Goal: Task Accomplishment & Management: Complete application form

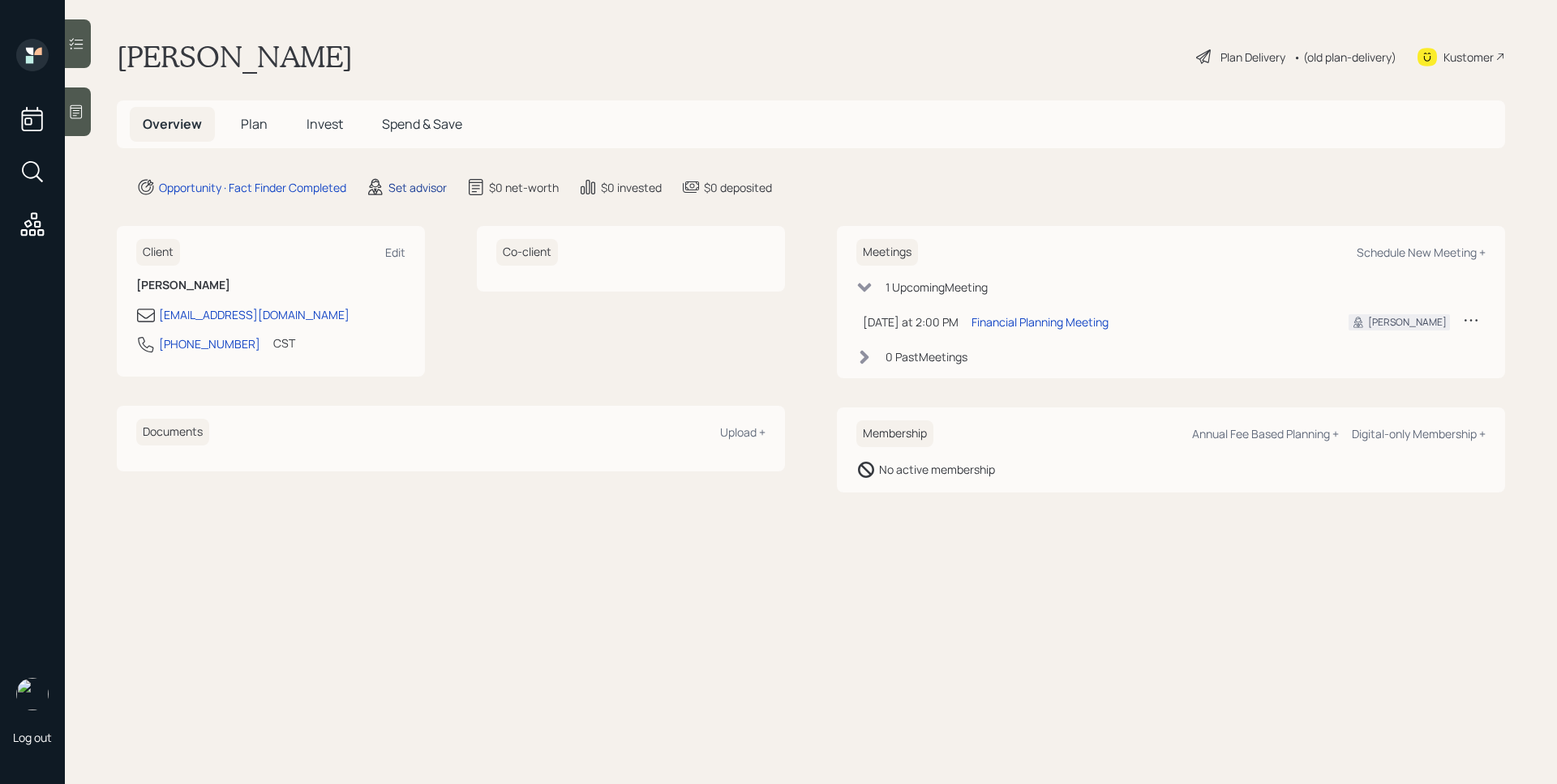
click at [416, 185] on div "Set advisor" at bounding box center [418, 187] width 59 height 17
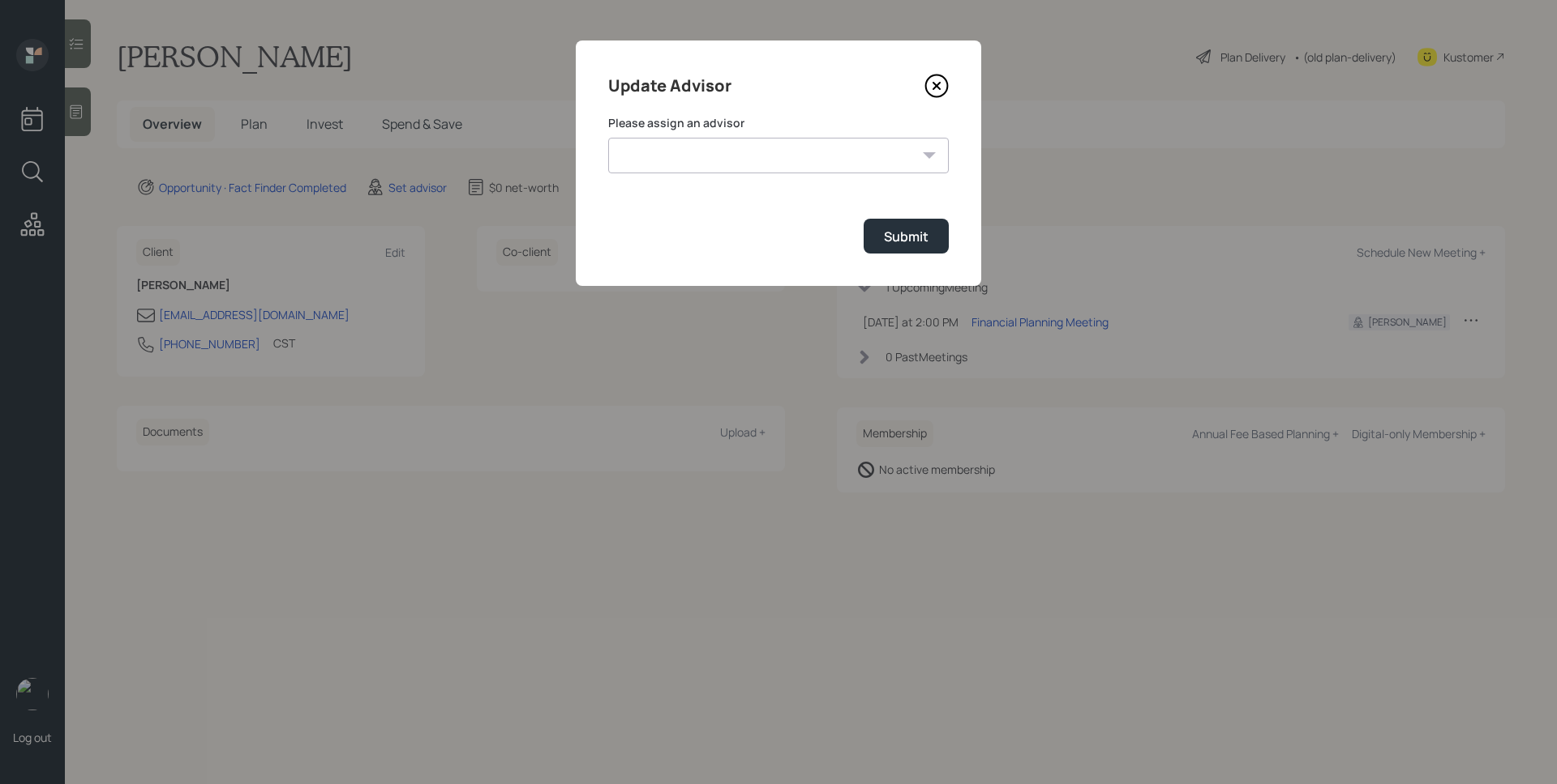
click at [709, 175] on form "Please assign an advisor [PERSON_NAME] [PERSON_NAME] [PERSON_NAME] [PERSON_NAME…" at bounding box center [778, 185] width 340 height 139
click at [703, 168] on select "[PERSON_NAME] [PERSON_NAME] [PERSON_NAME] [PERSON_NAME] End [PERSON_NAME] [PERS…" at bounding box center [778, 155] width 340 height 36
select select "d946c976-65aa-4529-ac9d-02c4f1114fc0"
click at [608, 138] on select "[PERSON_NAME] [PERSON_NAME] [PERSON_NAME] [PERSON_NAME] End [PERSON_NAME] [PERS…" at bounding box center [778, 155] width 340 height 36
click at [900, 238] on div "Submit" at bounding box center [906, 237] width 45 height 18
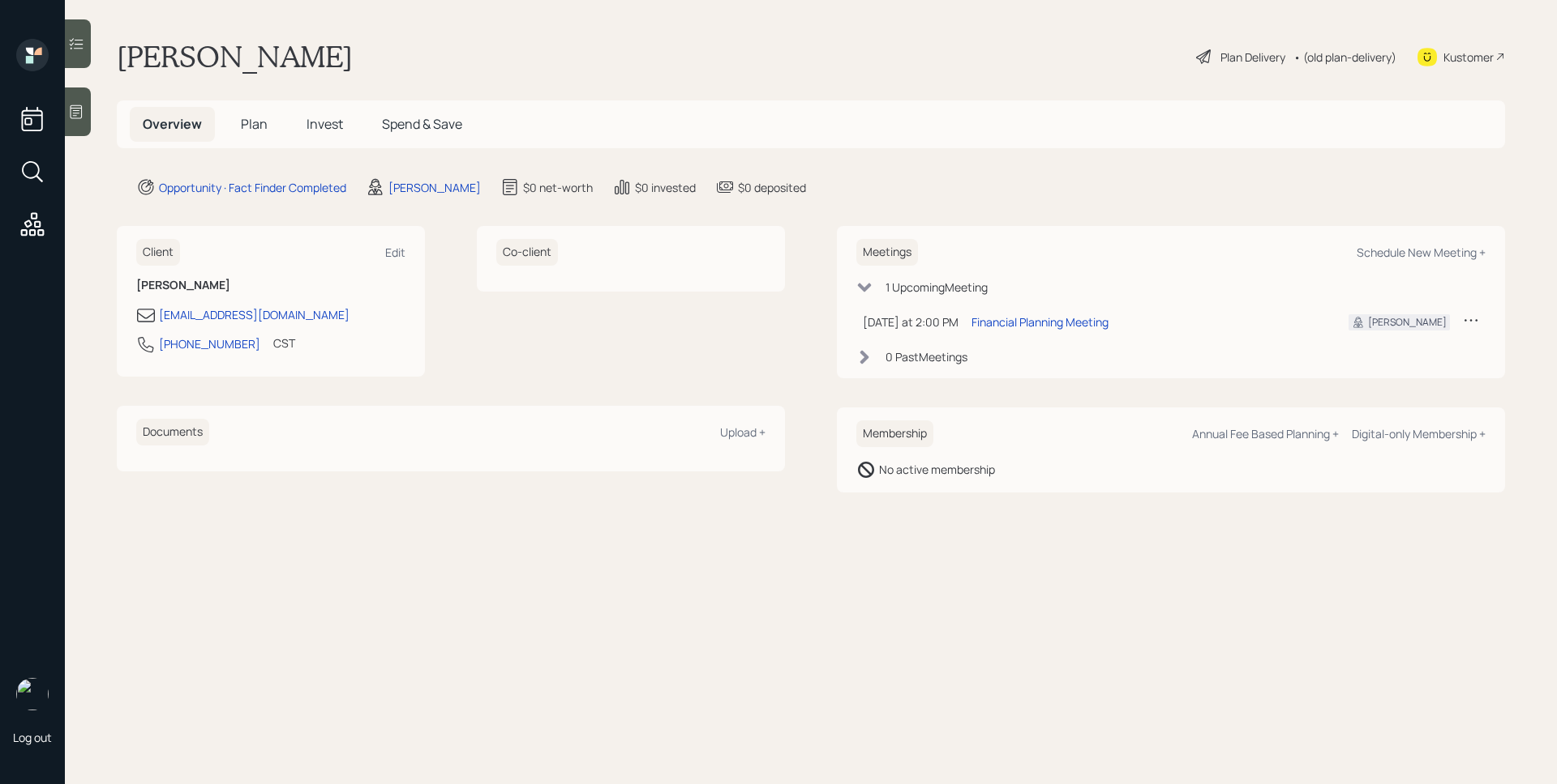
click at [76, 104] on icon at bounding box center [76, 112] width 16 height 16
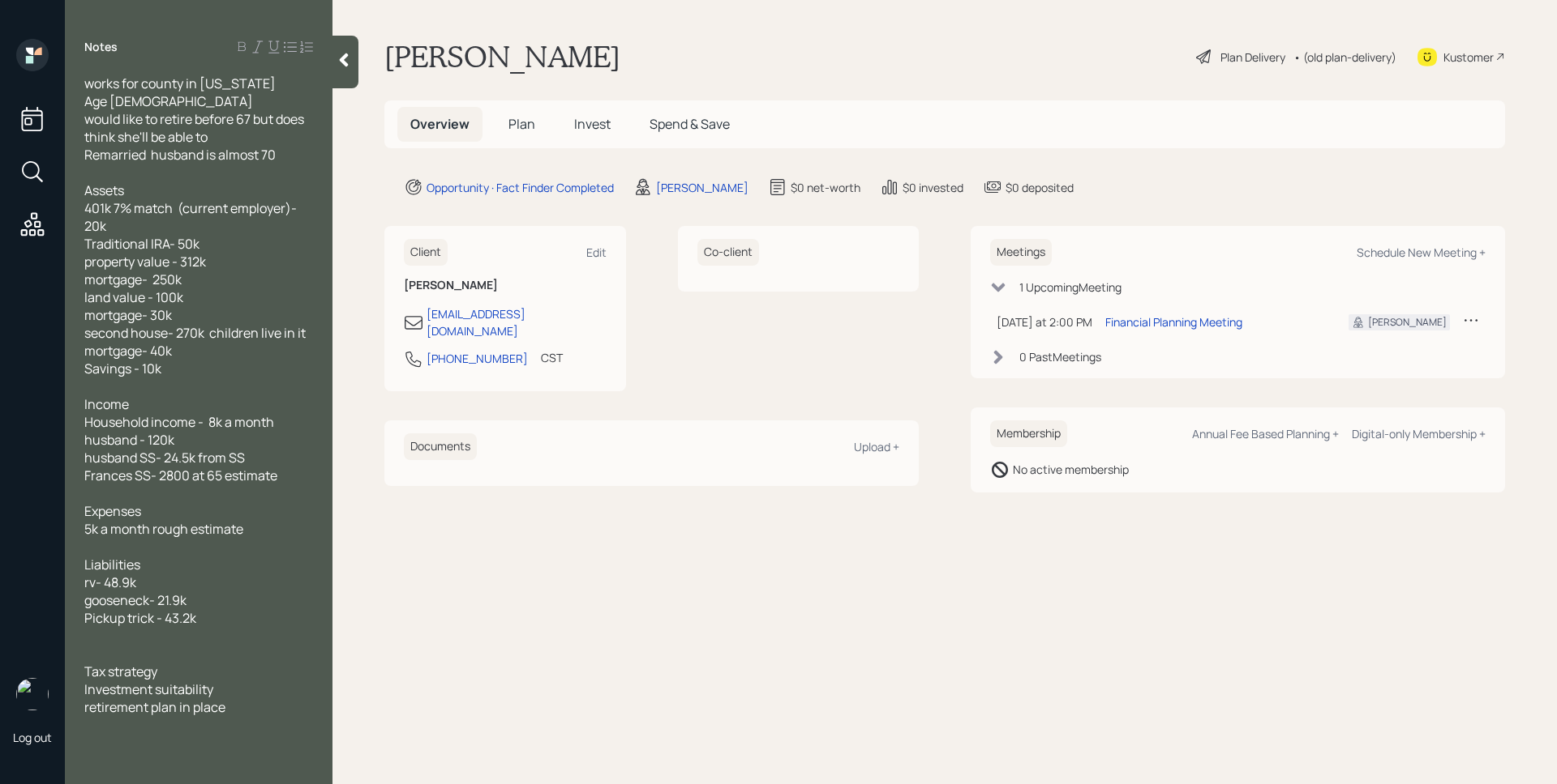
click at [517, 125] on span "Plan" at bounding box center [521, 124] width 27 height 18
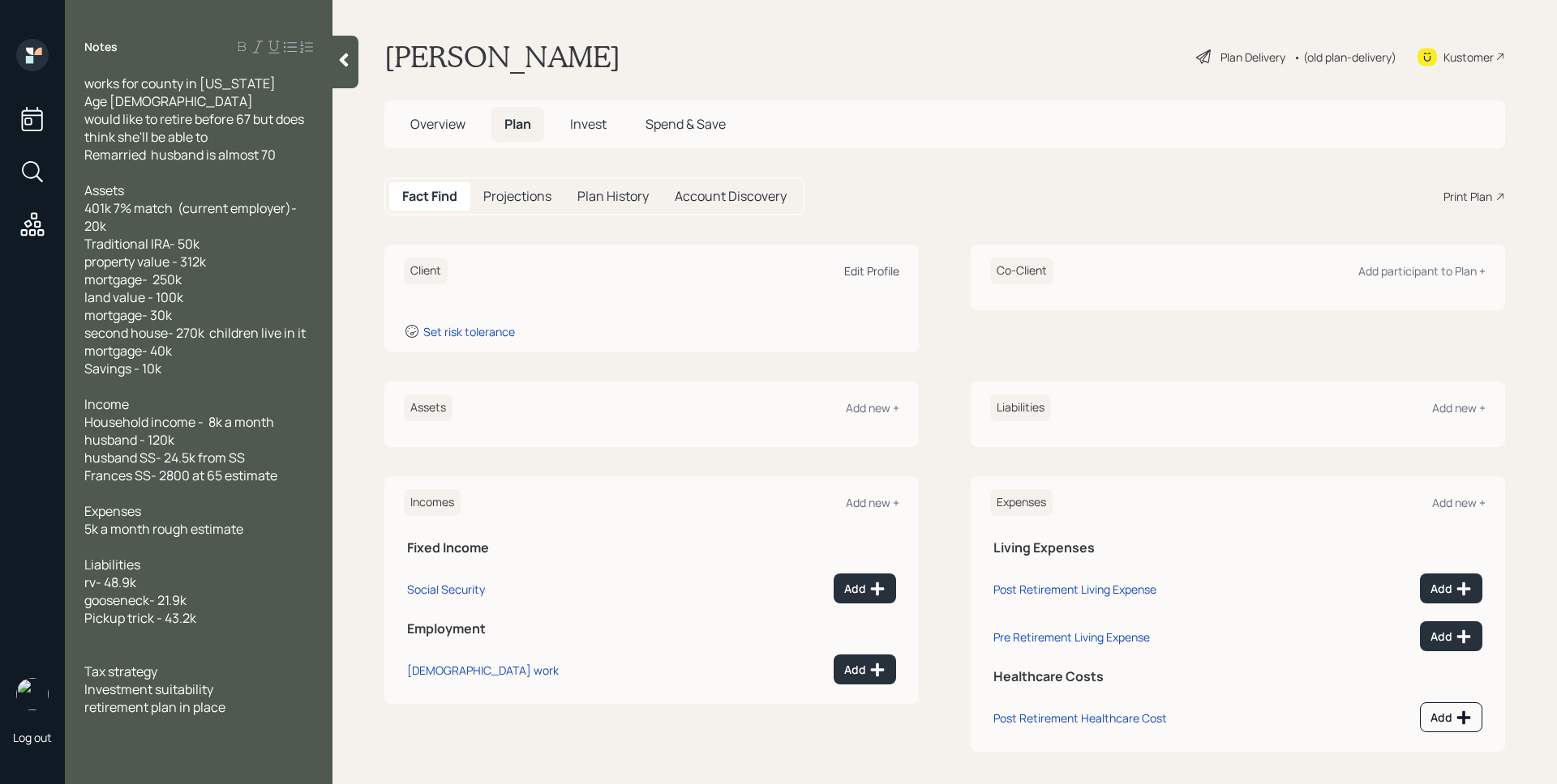
click at [880, 268] on div "Edit Profile" at bounding box center [871, 270] width 55 height 16
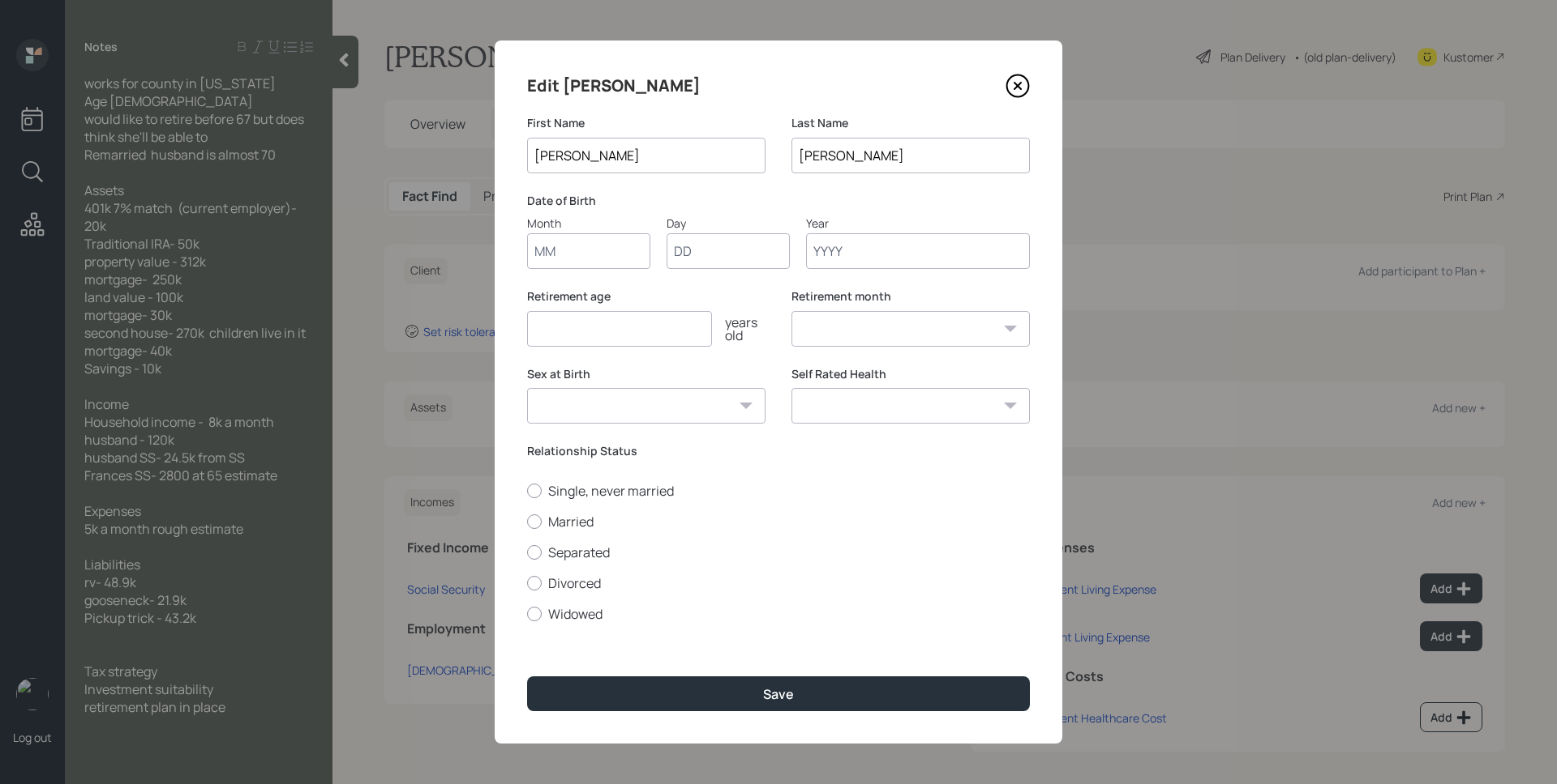
click at [626, 261] on input "Month" at bounding box center [588, 250] width 123 height 36
type input "01"
type input "1970"
select select "1"
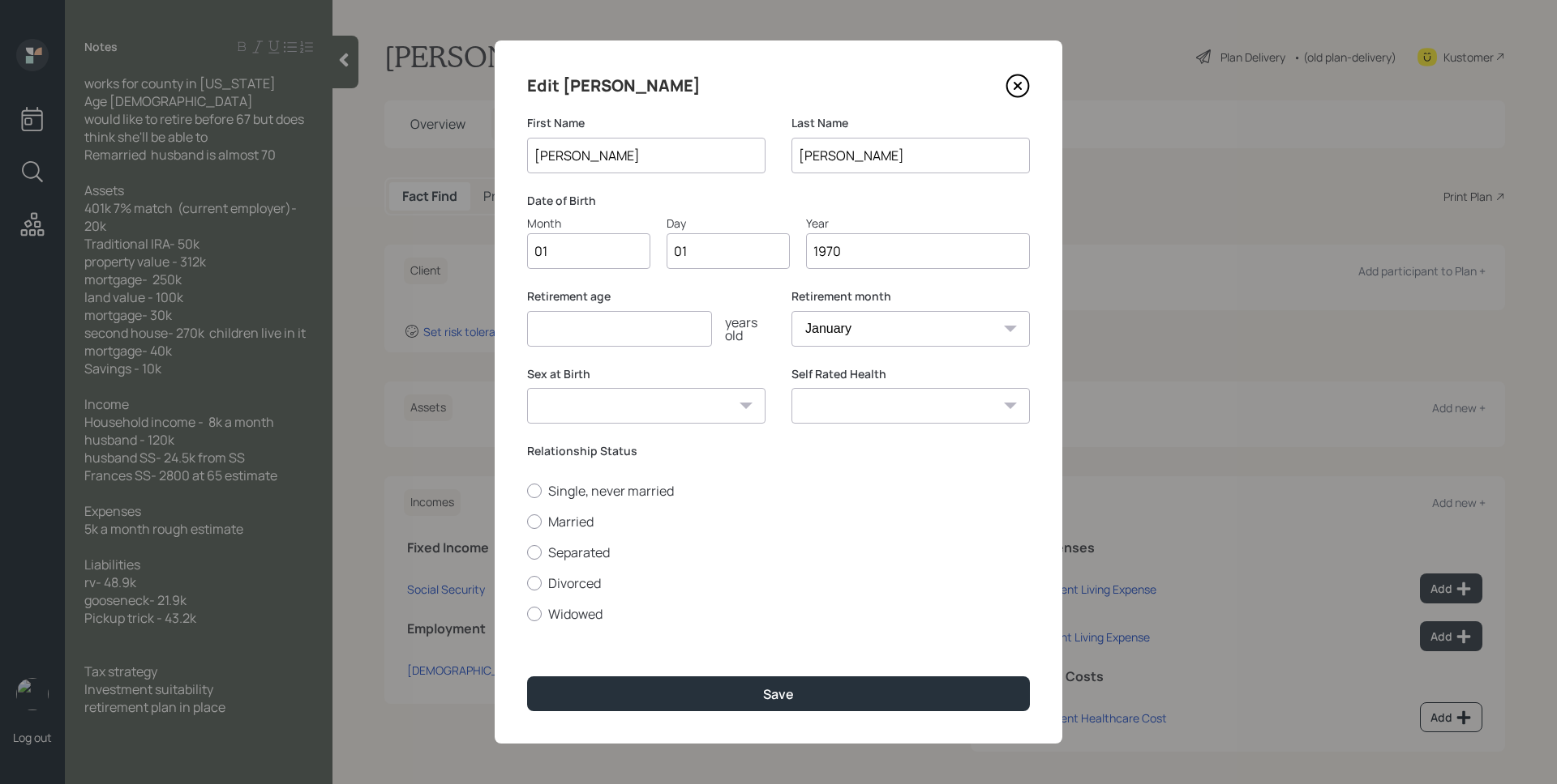
type input "1970"
type input "67"
click at [587, 512] on div "Single, never married Married Separated Divorced Widowed" at bounding box center [778, 553] width 503 height 141
drag, startPoint x: 585, startPoint y: 517, endPoint x: 619, endPoint y: 546, distance: 44.7
click at [585, 518] on label "Married" at bounding box center [778, 522] width 503 height 18
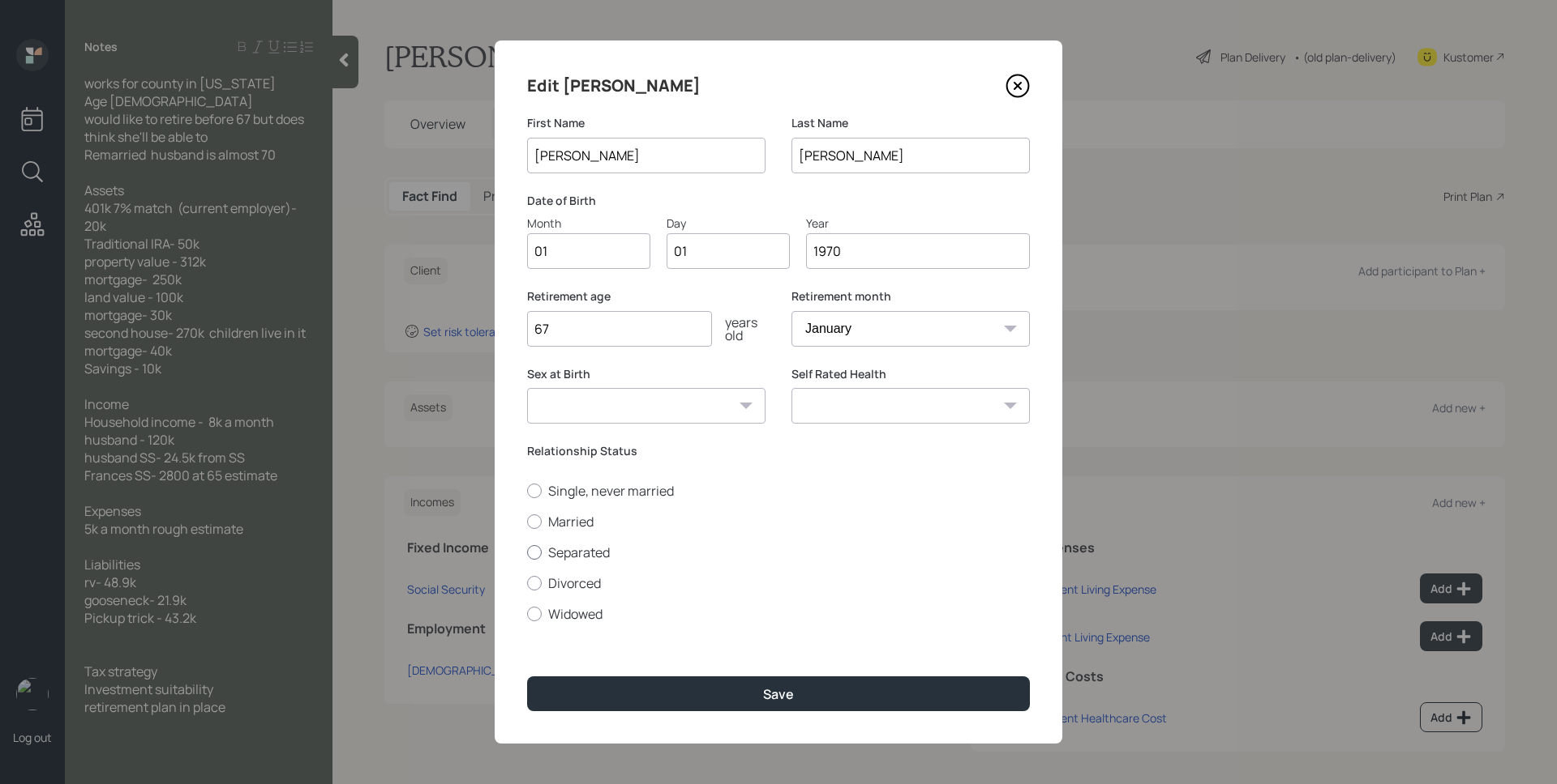
click at [527, 521] on input "Married" at bounding box center [527, 521] width 1 height 1
radio input "true"
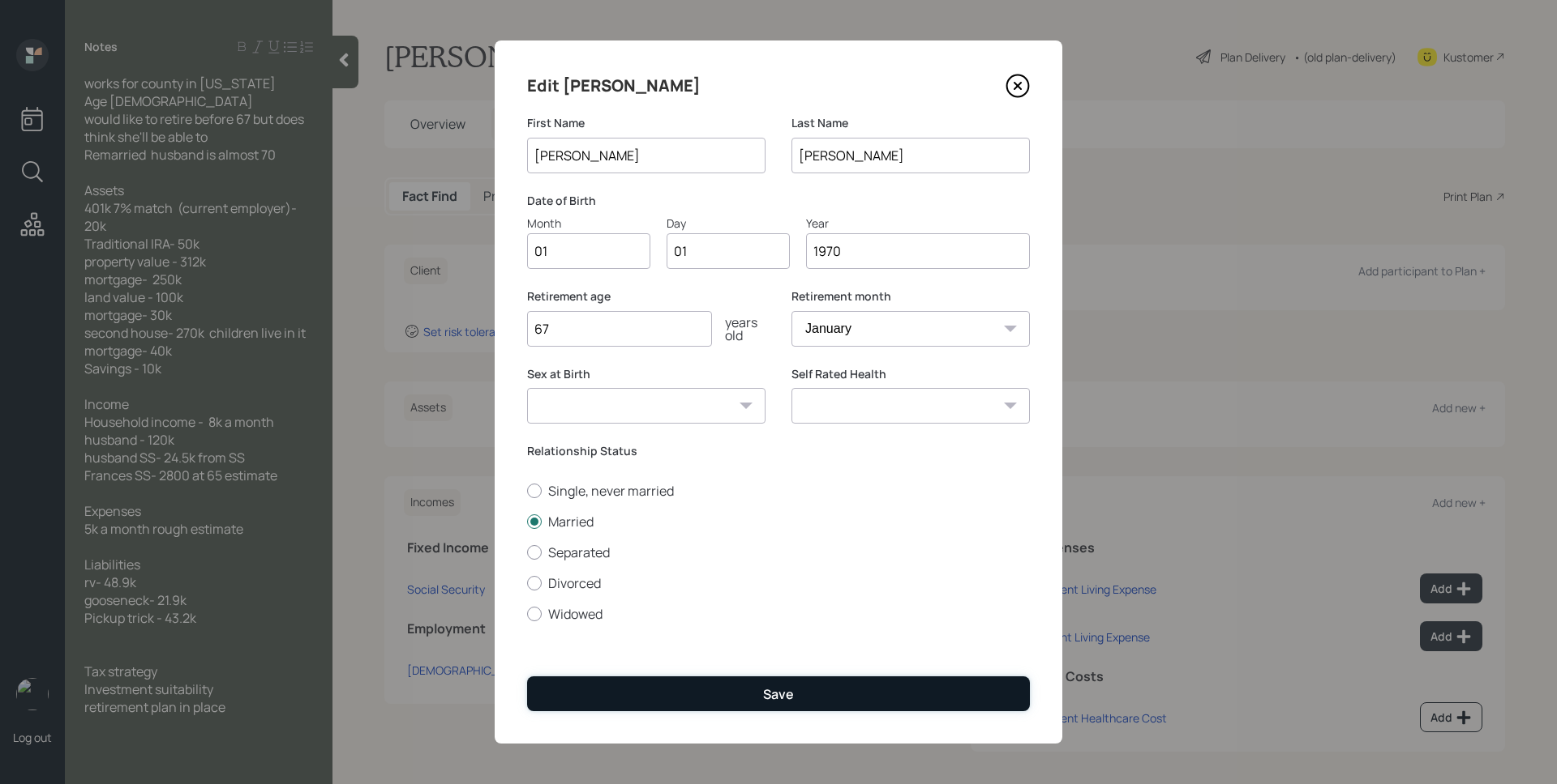
click at [761, 679] on button "Save" at bounding box center [778, 694] width 503 height 35
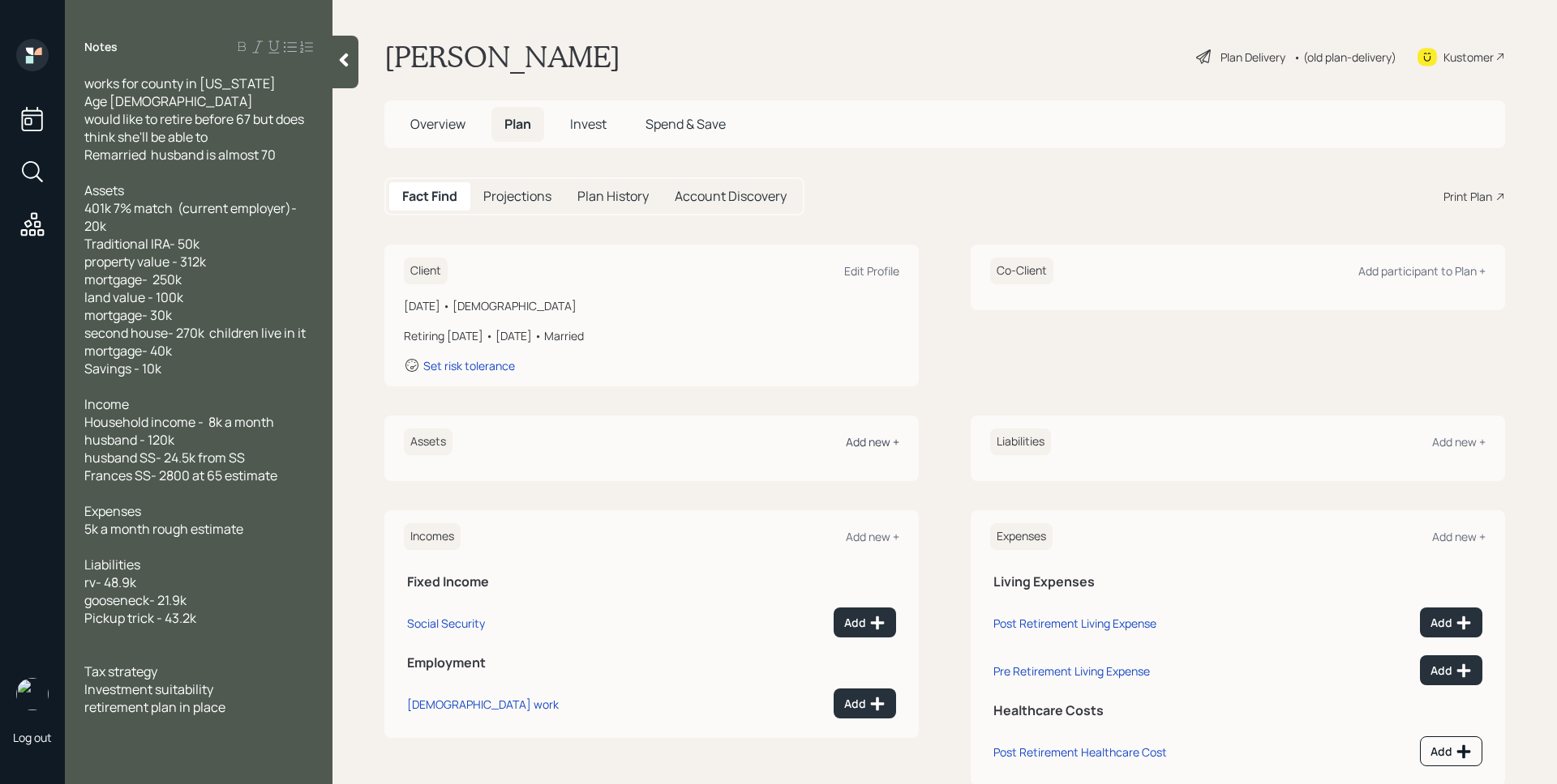
click at [859, 440] on div "Add new +" at bounding box center [872, 441] width 54 height 16
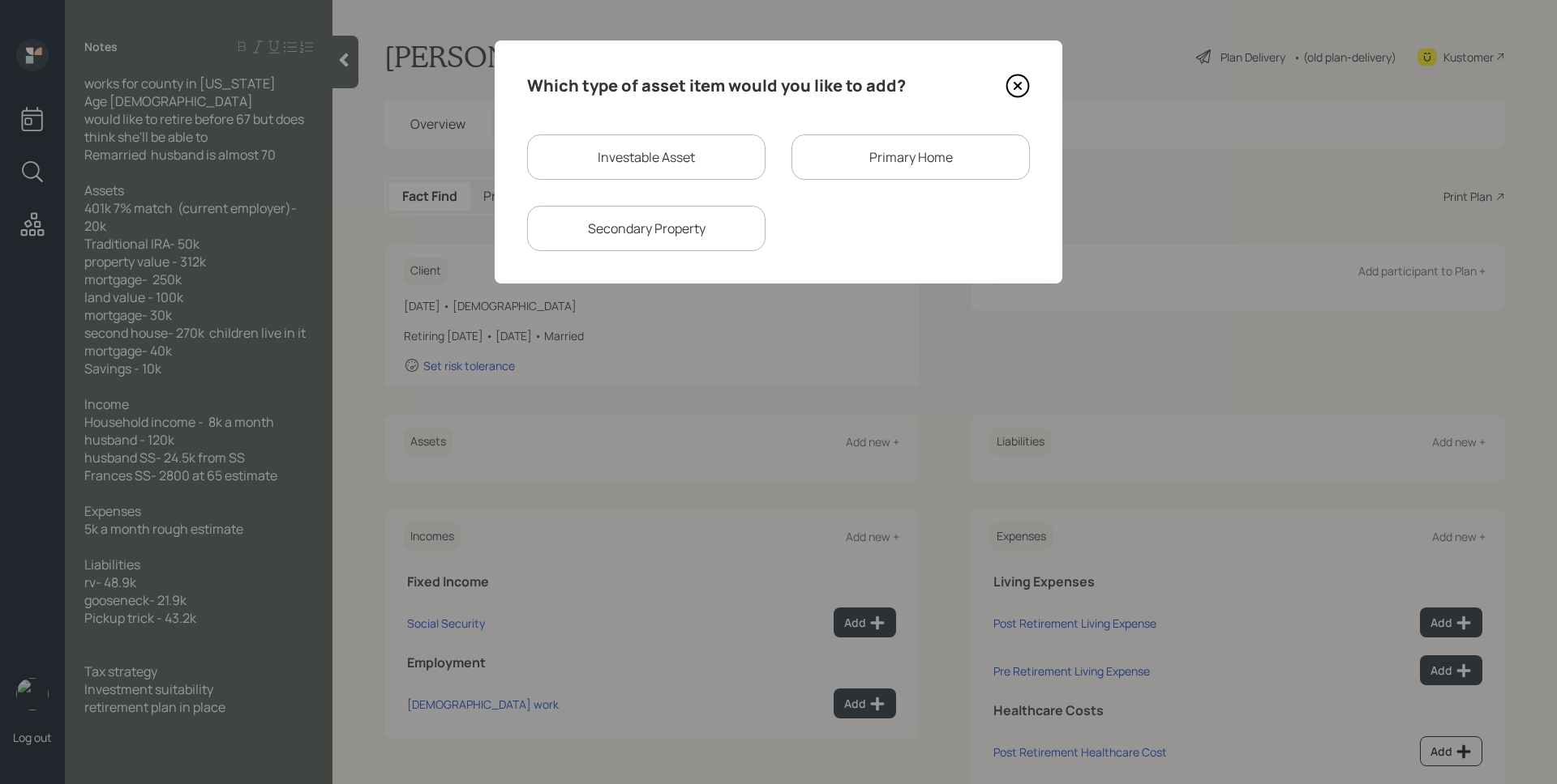
click at [645, 175] on div "Investable Asset" at bounding box center [645, 157] width 239 height 46
select select "taxable"
select select "balanced"
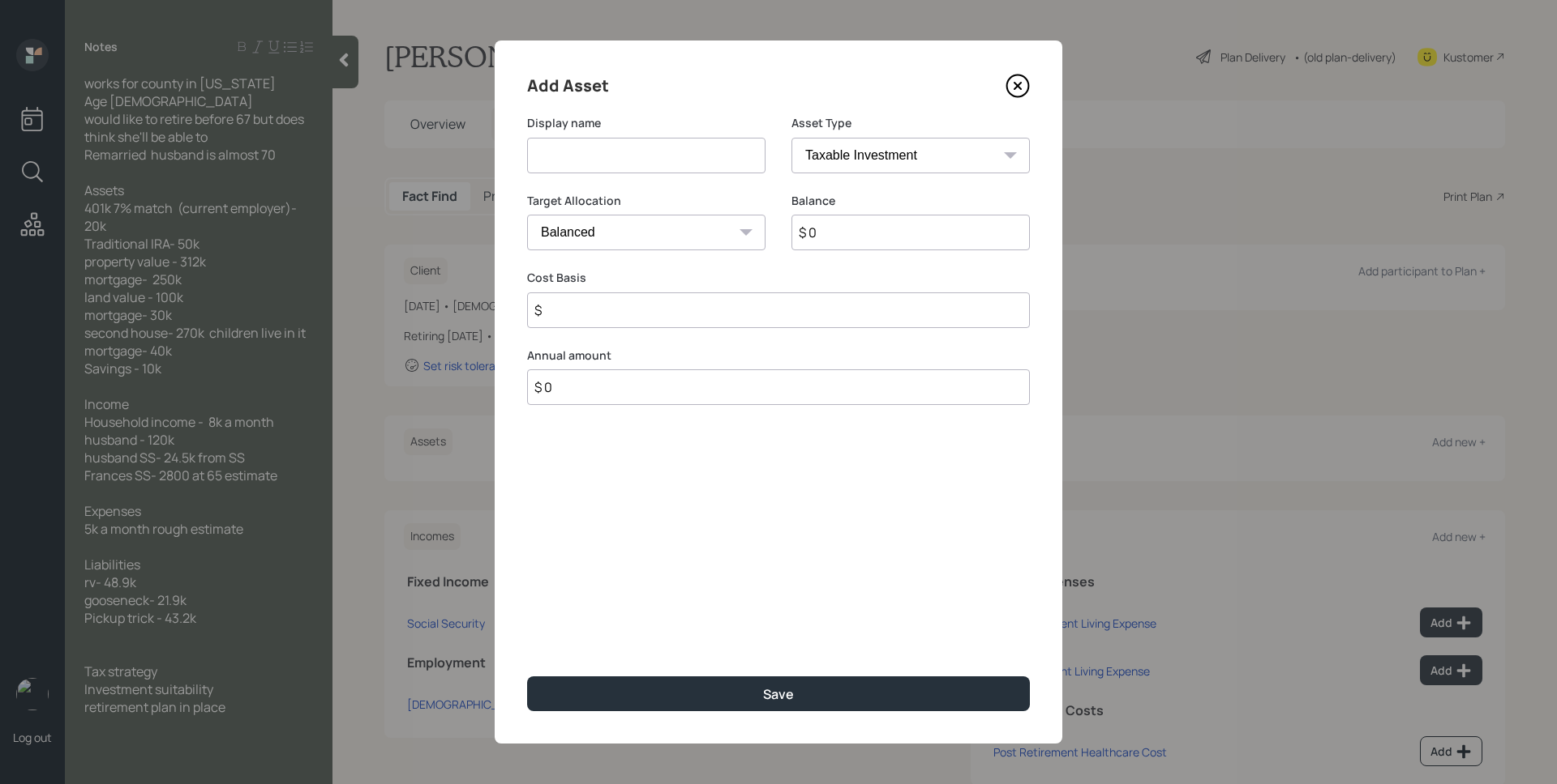
click at [645, 155] on input at bounding box center [645, 155] width 239 height 36
type input "401k"
click at [858, 148] on select "SEP [PERSON_NAME] IRA 401(k) [PERSON_NAME] 401(k) 403(b) [PERSON_NAME] 403(b) 4…" at bounding box center [911, 155] width 239 height 36
select select "company_sponsored"
click at [792, 138] on select "SEP [PERSON_NAME] IRA 401(k) [PERSON_NAME] 401(k) 403(b) [PERSON_NAME] 403(b) 4…" at bounding box center [911, 155] width 239 height 36
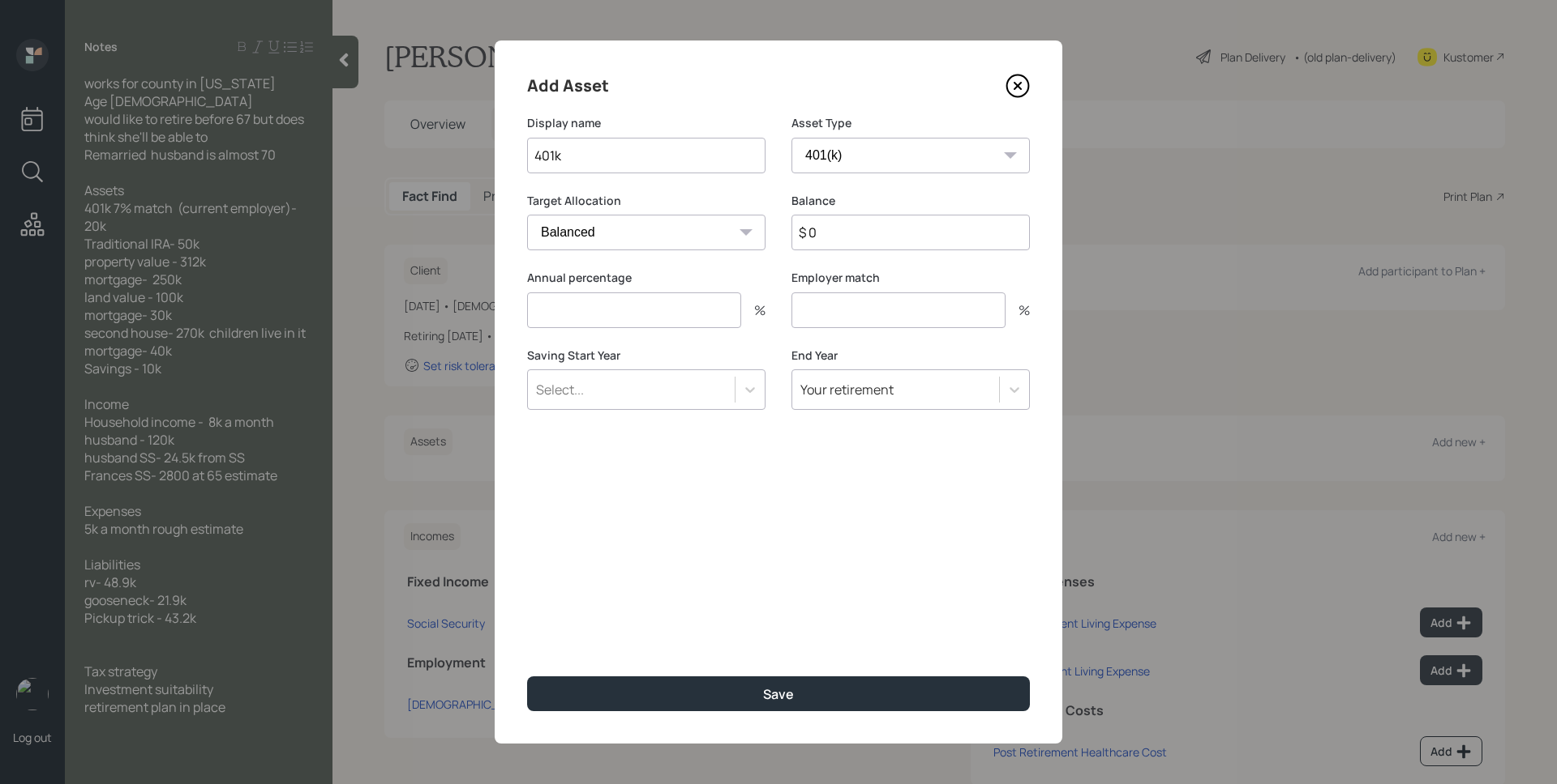
click at [869, 226] on input "$ 0" at bounding box center [911, 232] width 239 height 36
type input "$ 20,000"
click at [608, 318] on input "number" at bounding box center [634, 310] width 214 height 36
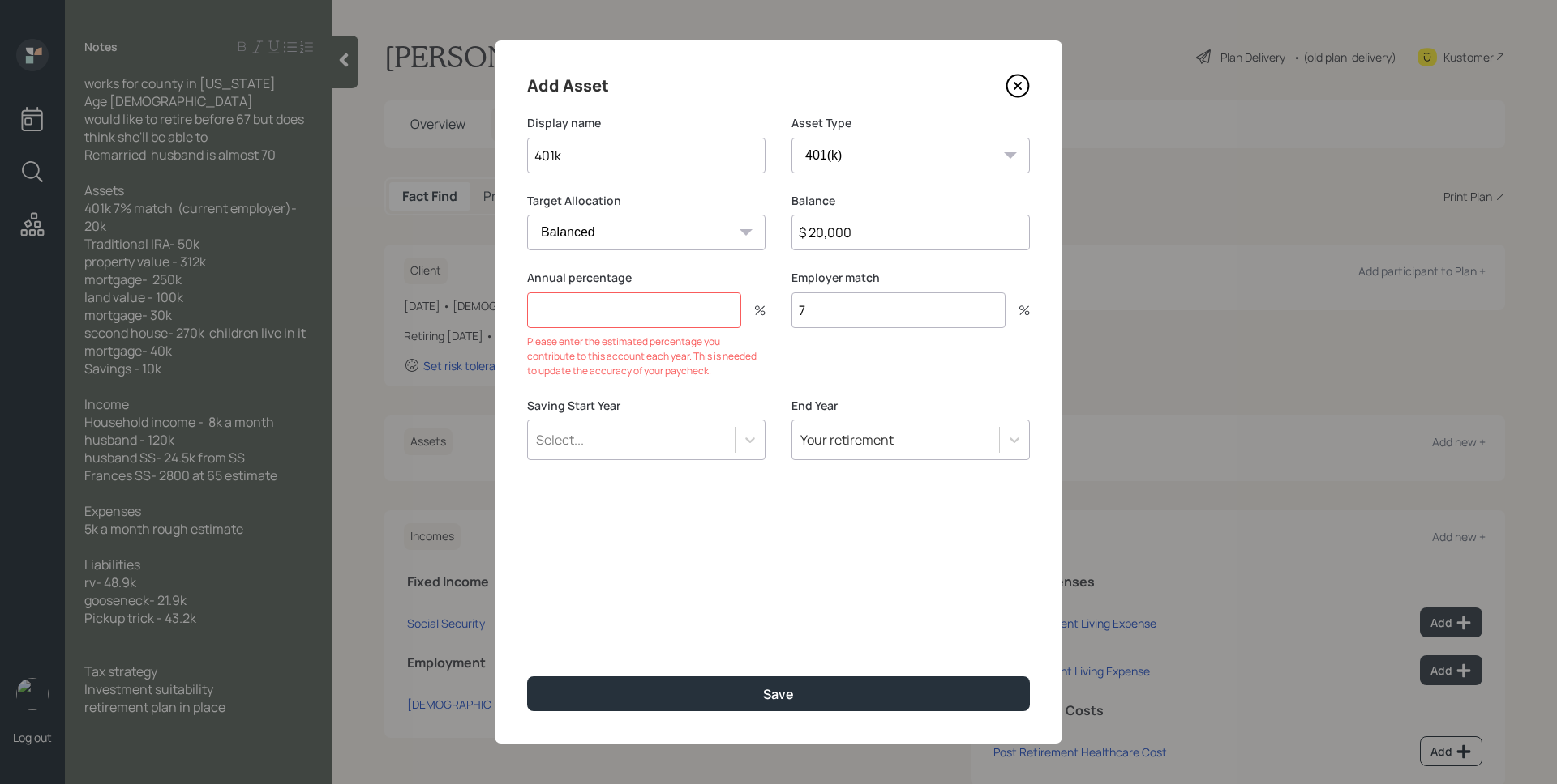
type input "7"
click at [546, 315] on input "number" at bounding box center [634, 310] width 214 height 36
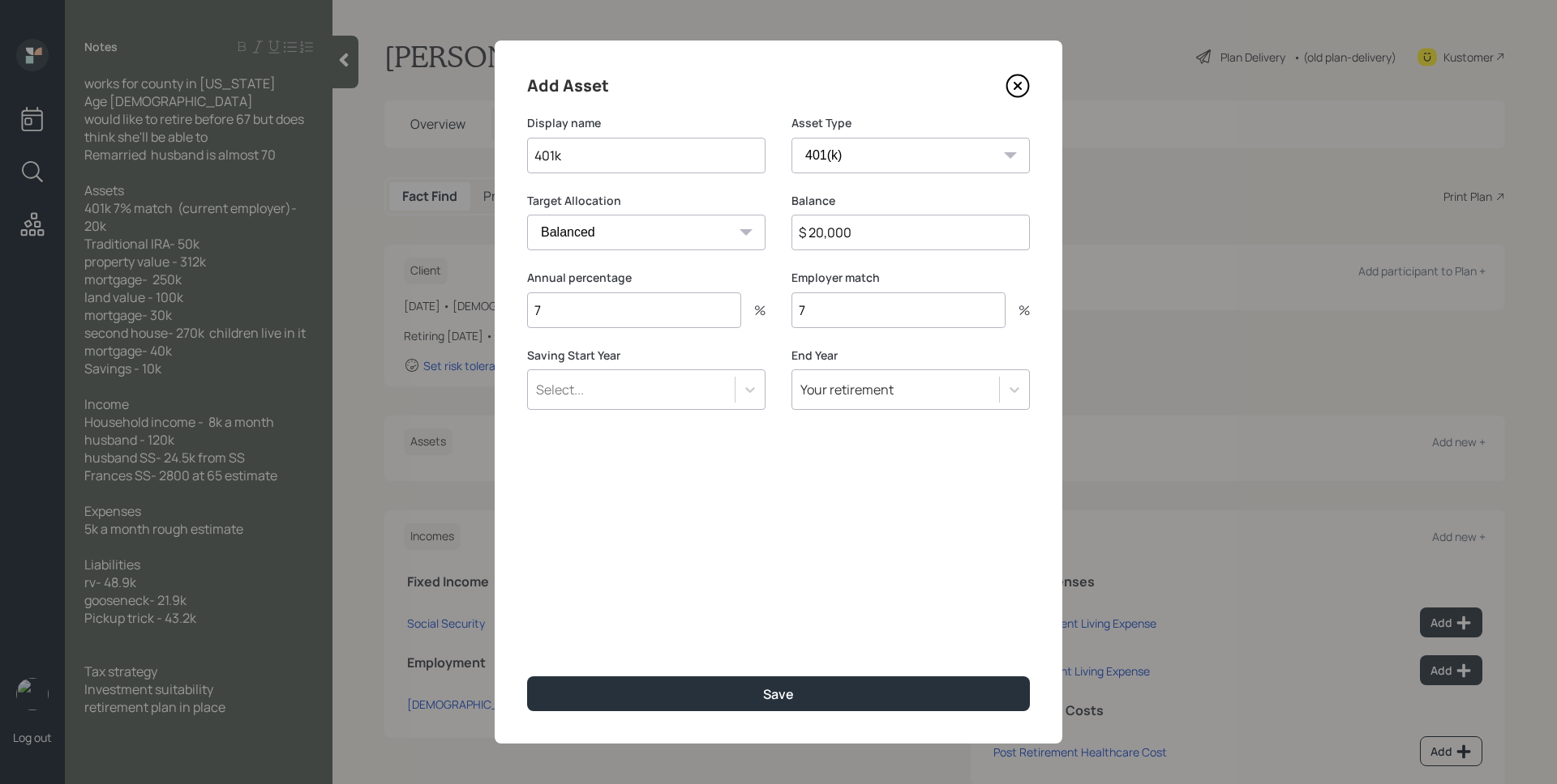
type input "7"
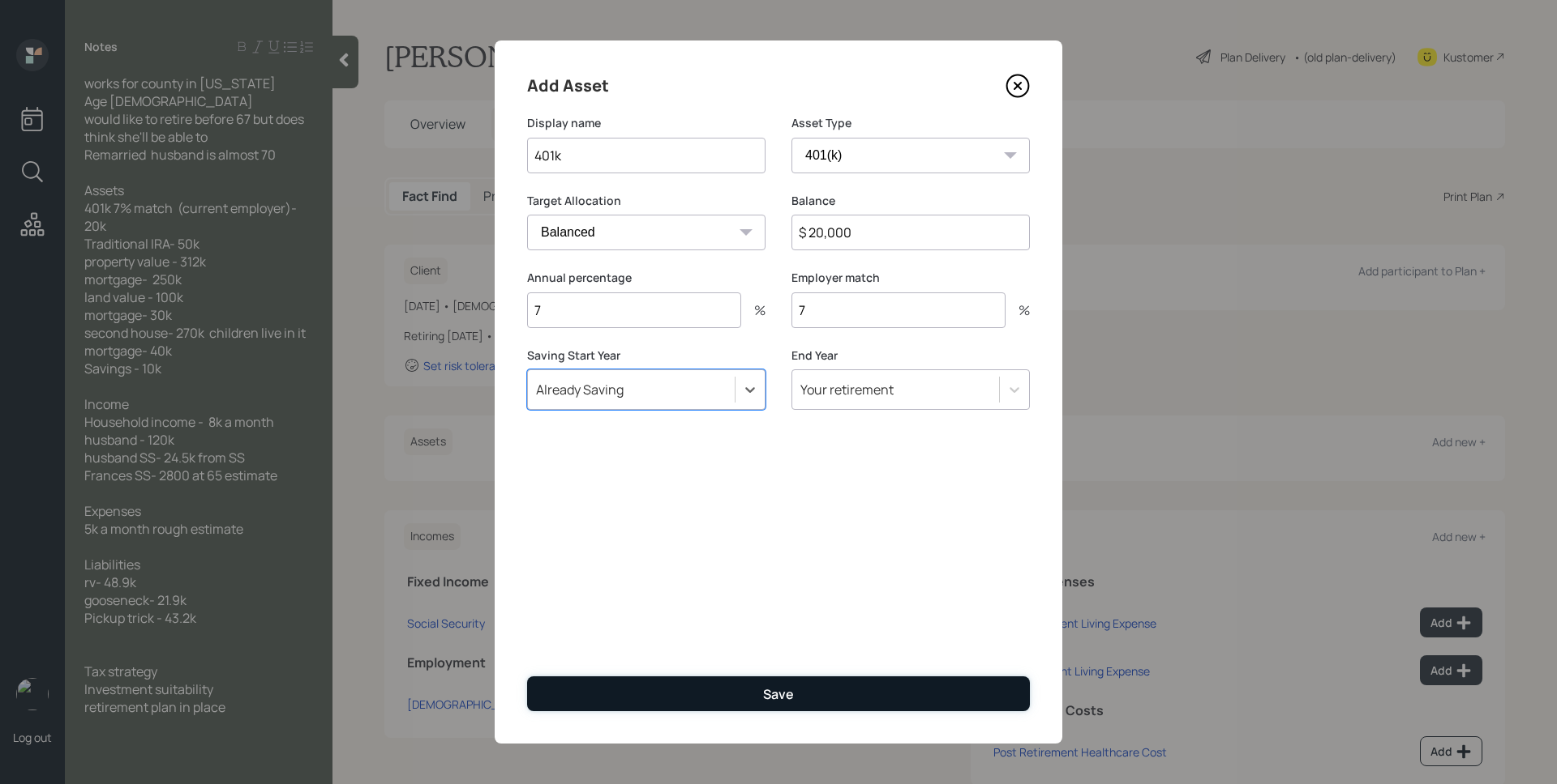
click at [741, 694] on button "Save" at bounding box center [778, 694] width 503 height 35
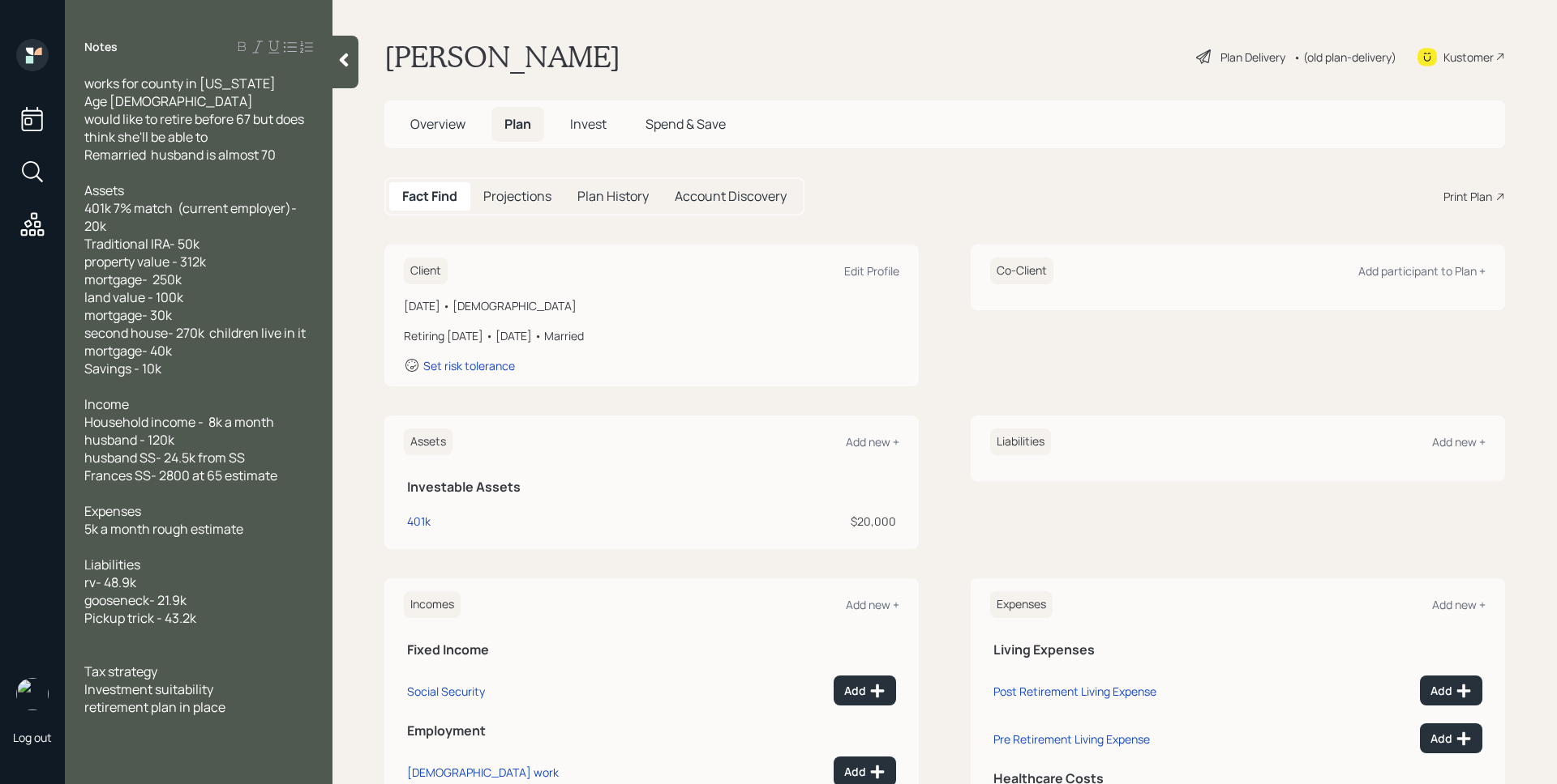
click at [871, 450] on div "Assets Add new +" at bounding box center [652, 441] width 496 height 26
click at [870, 442] on div "Add new +" at bounding box center [872, 441] width 54 height 16
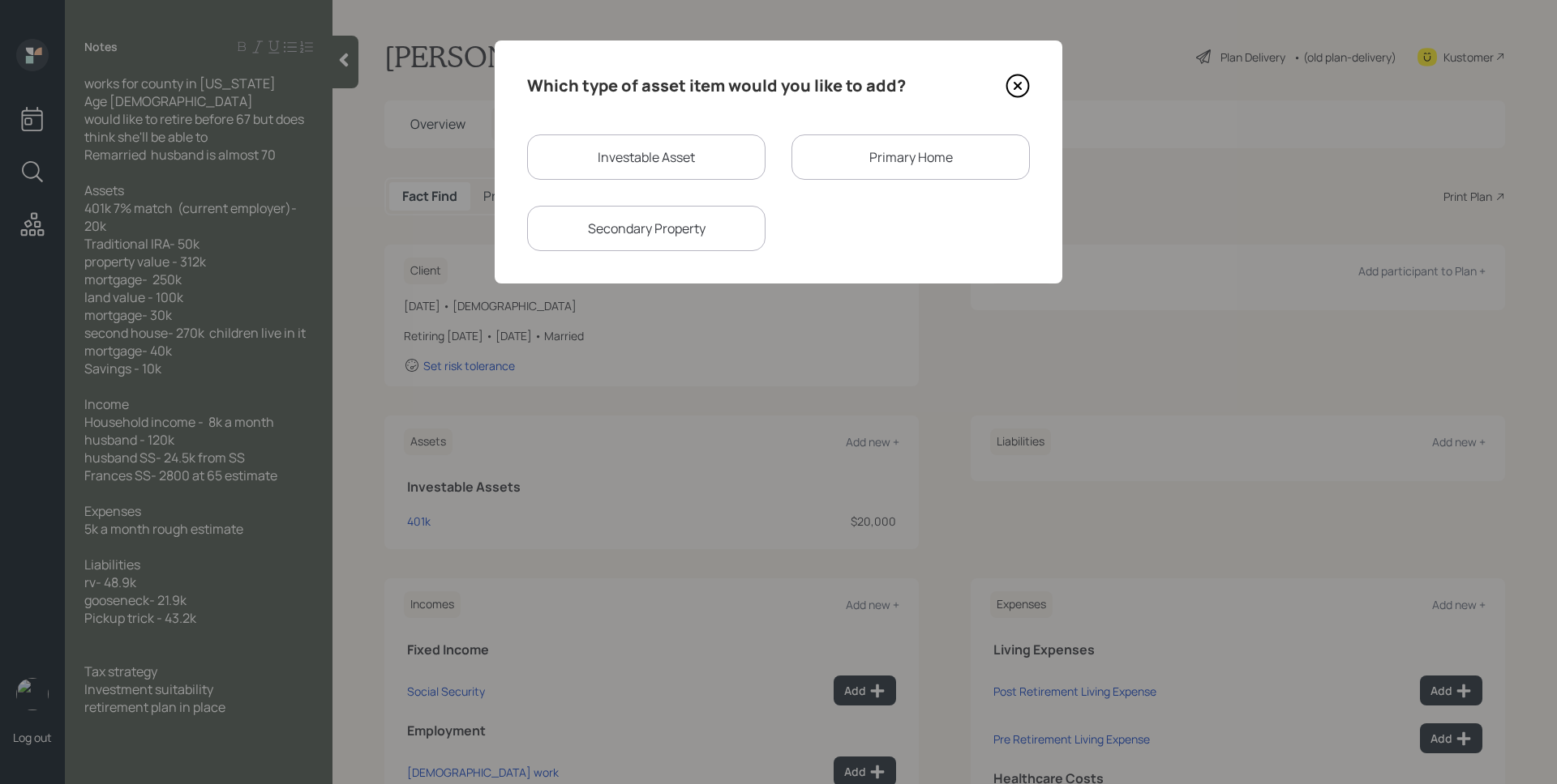
click at [656, 167] on div "Investable Asset" at bounding box center [645, 157] width 239 height 46
select select "taxable"
select select "balanced"
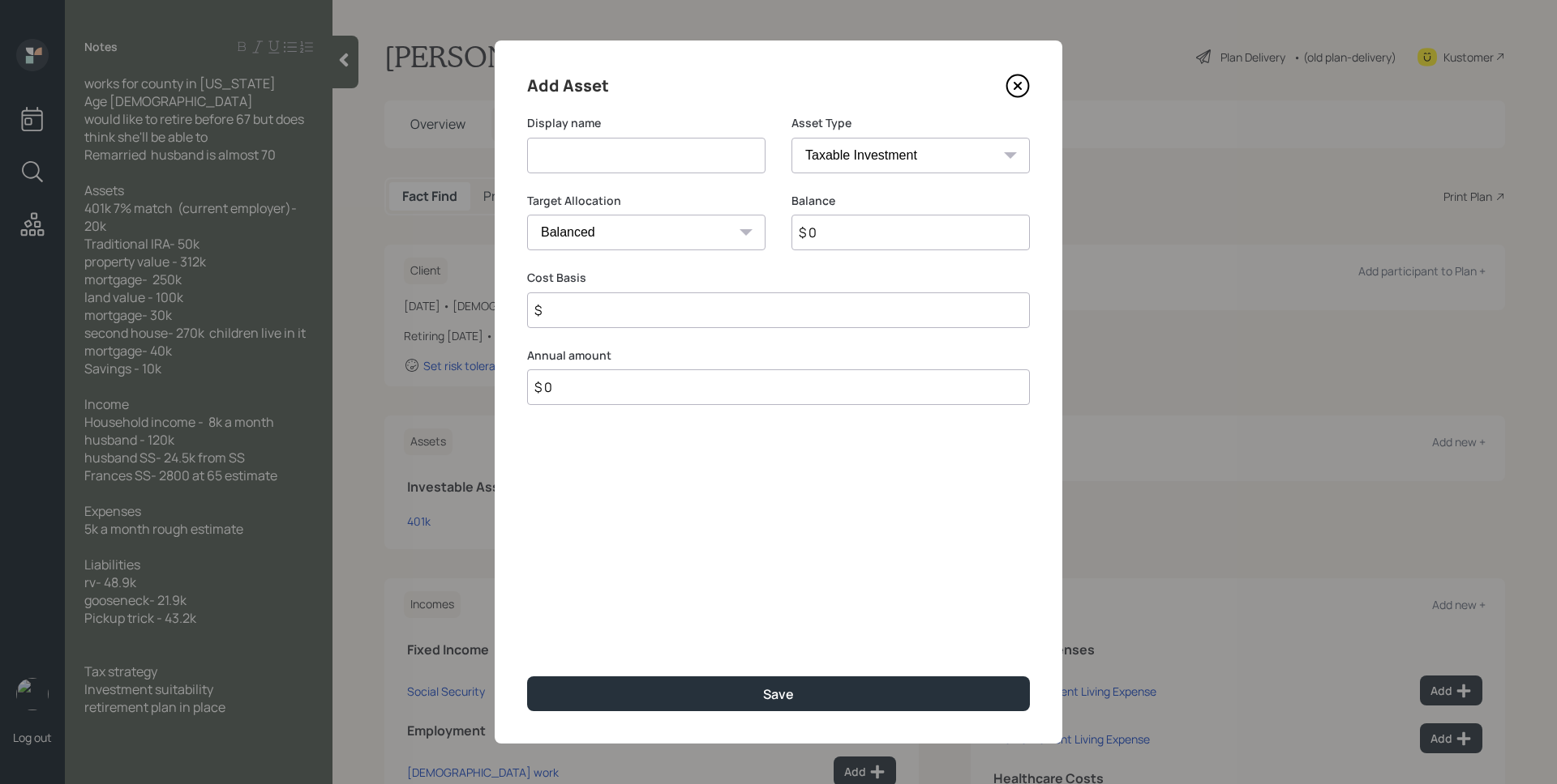
click at [656, 163] on input at bounding box center [645, 155] width 239 height 36
type input "Traditional IRA"
click at [972, 154] on select "SEP [PERSON_NAME] IRA 401(k) [PERSON_NAME] 401(k) 403(b) [PERSON_NAME] 403(b) 4…" at bounding box center [911, 155] width 239 height 36
select select "ira"
click at [792, 138] on select "SEP [PERSON_NAME] IRA 401(k) [PERSON_NAME] 401(k) 403(b) [PERSON_NAME] 403(b) 4…" at bounding box center [911, 155] width 239 height 36
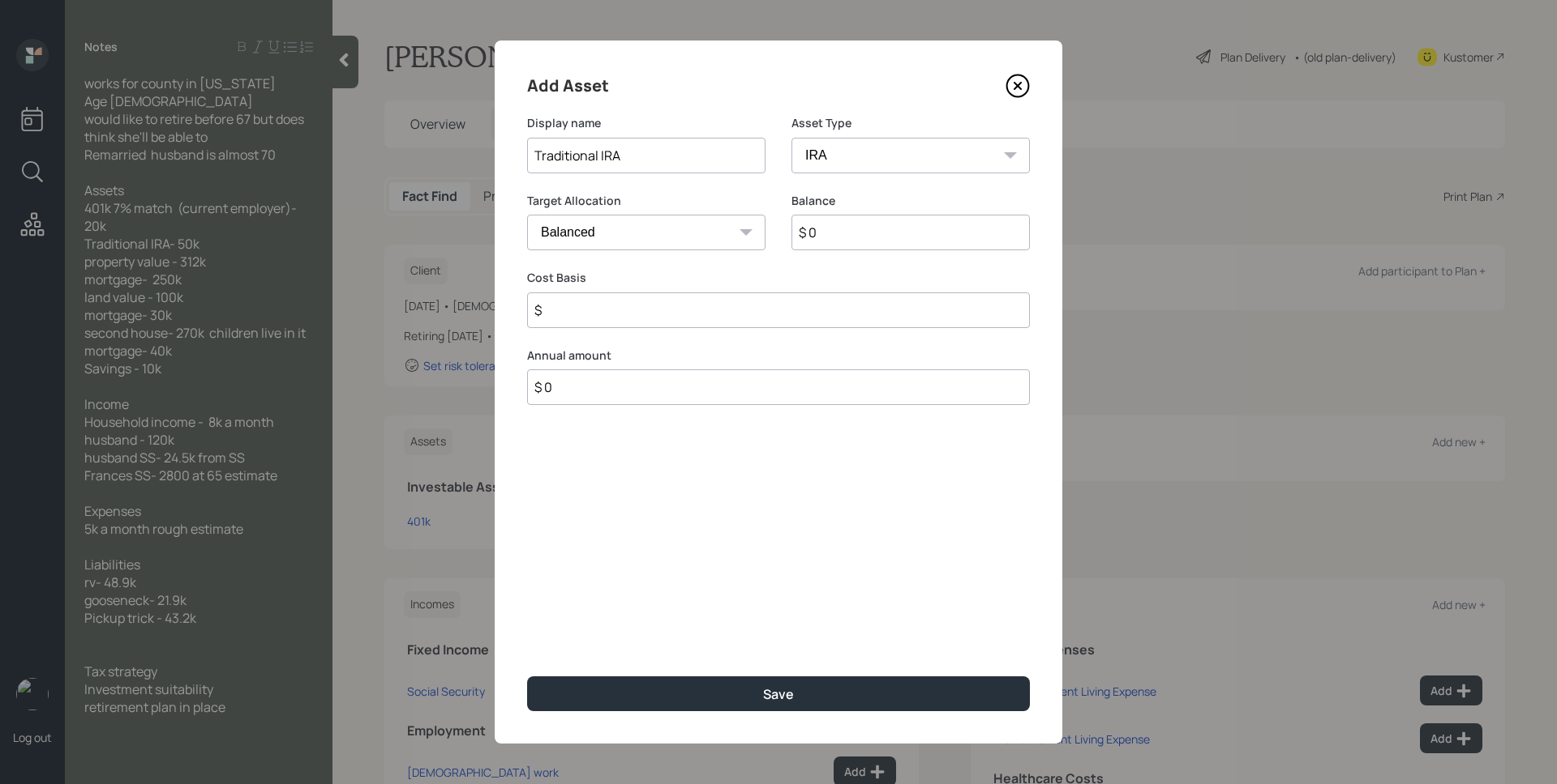
type input "$"
click at [862, 220] on input "$ 0" at bounding box center [911, 232] width 239 height 36
click at [862, 232] on input "$ 0" at bounding box center [911, 232] width 239 height 36
type input "$ 50,000"
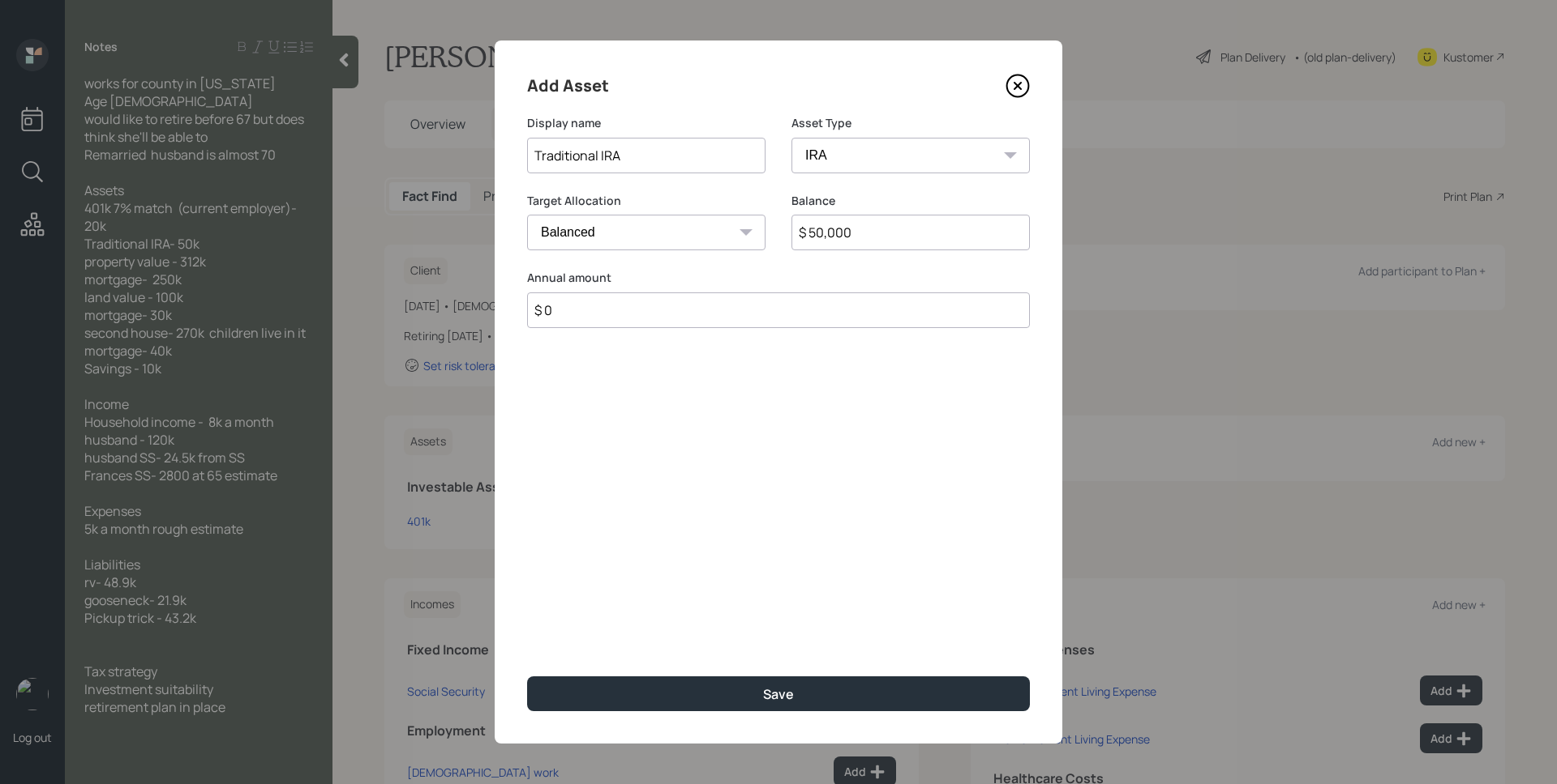
type input "$ 0"
click at [527, 677] on button "Save" at bounding box center [778, 694] width 503 height 35
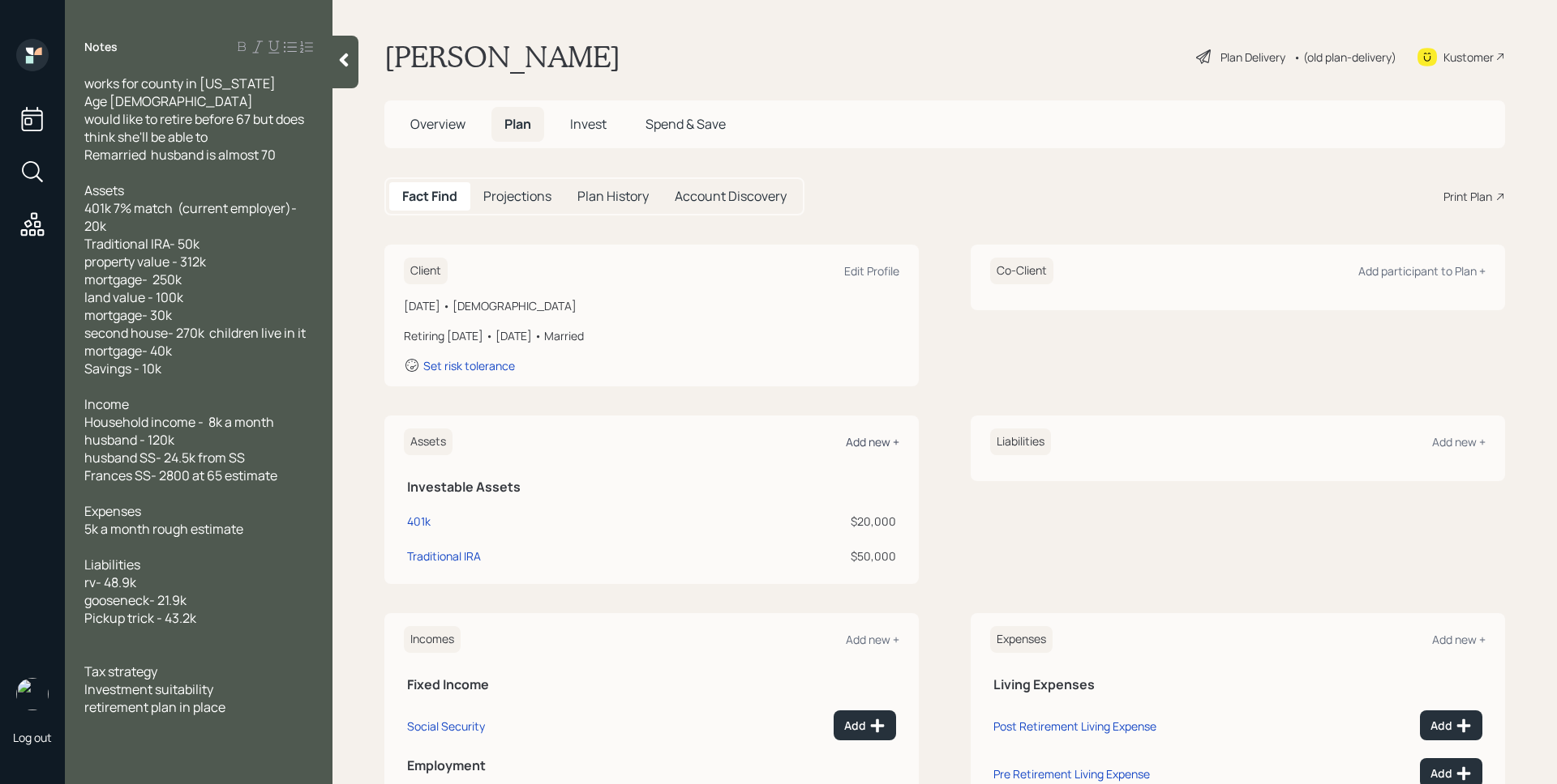
click at [860, 437] on div "Add new +" at bounding box center [872, 441] width 54 height 16
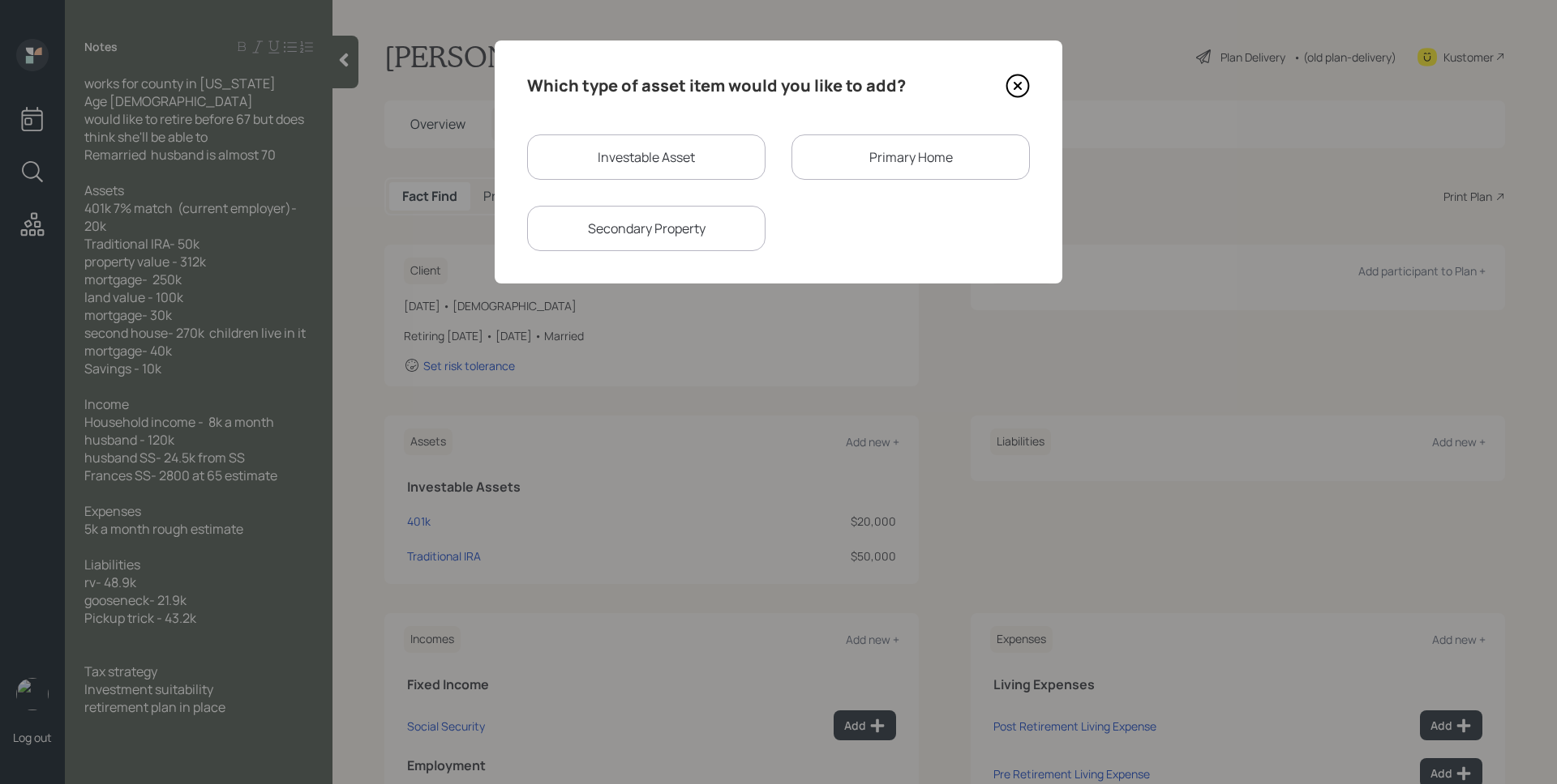
click at [856, 170] on div "Primary Home" at bounding box center [911, 157] width 239 height 46
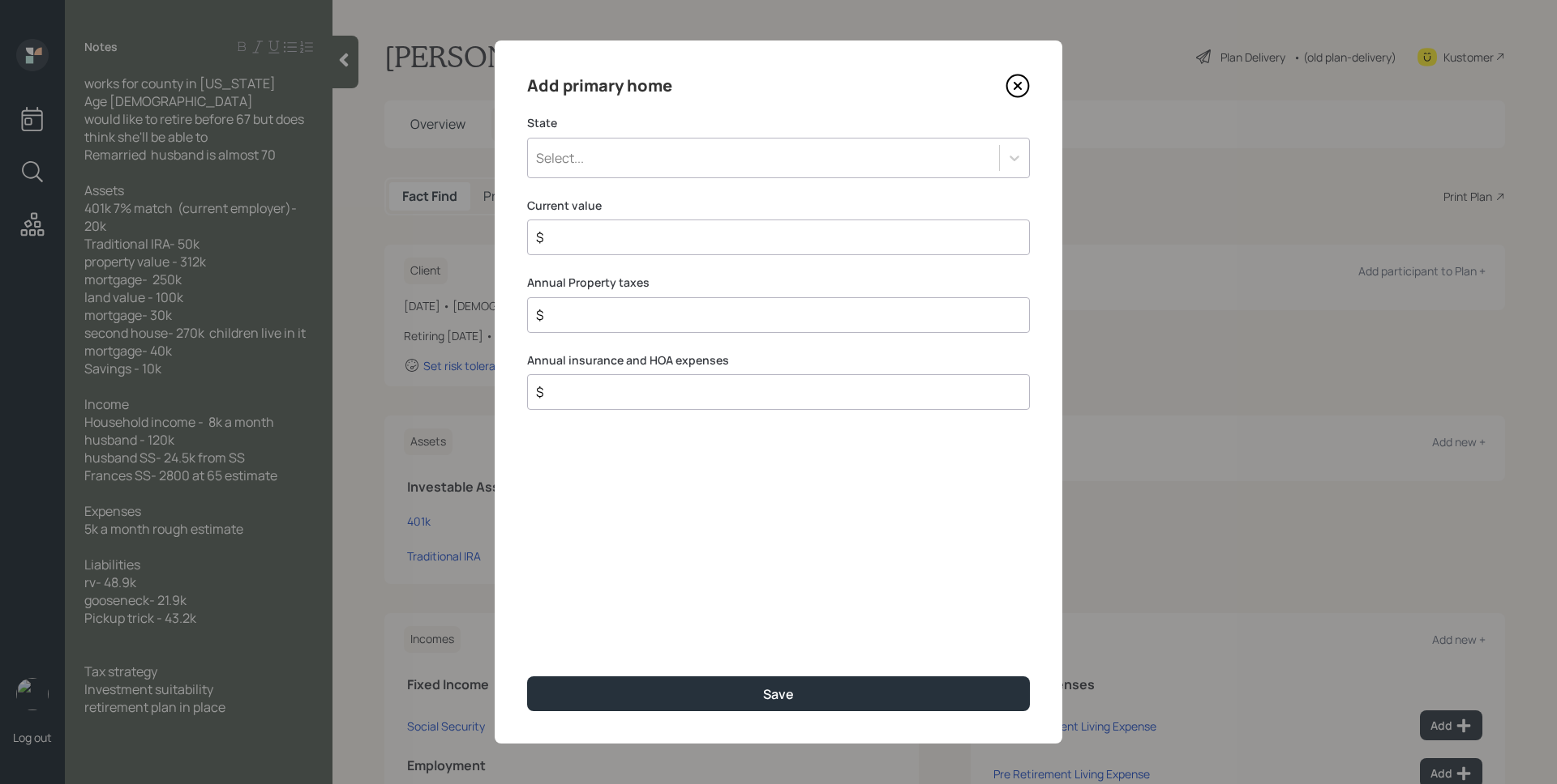
click at [726, 171] on div "Select..." at bounding box center [778, 158] width 503 height 40
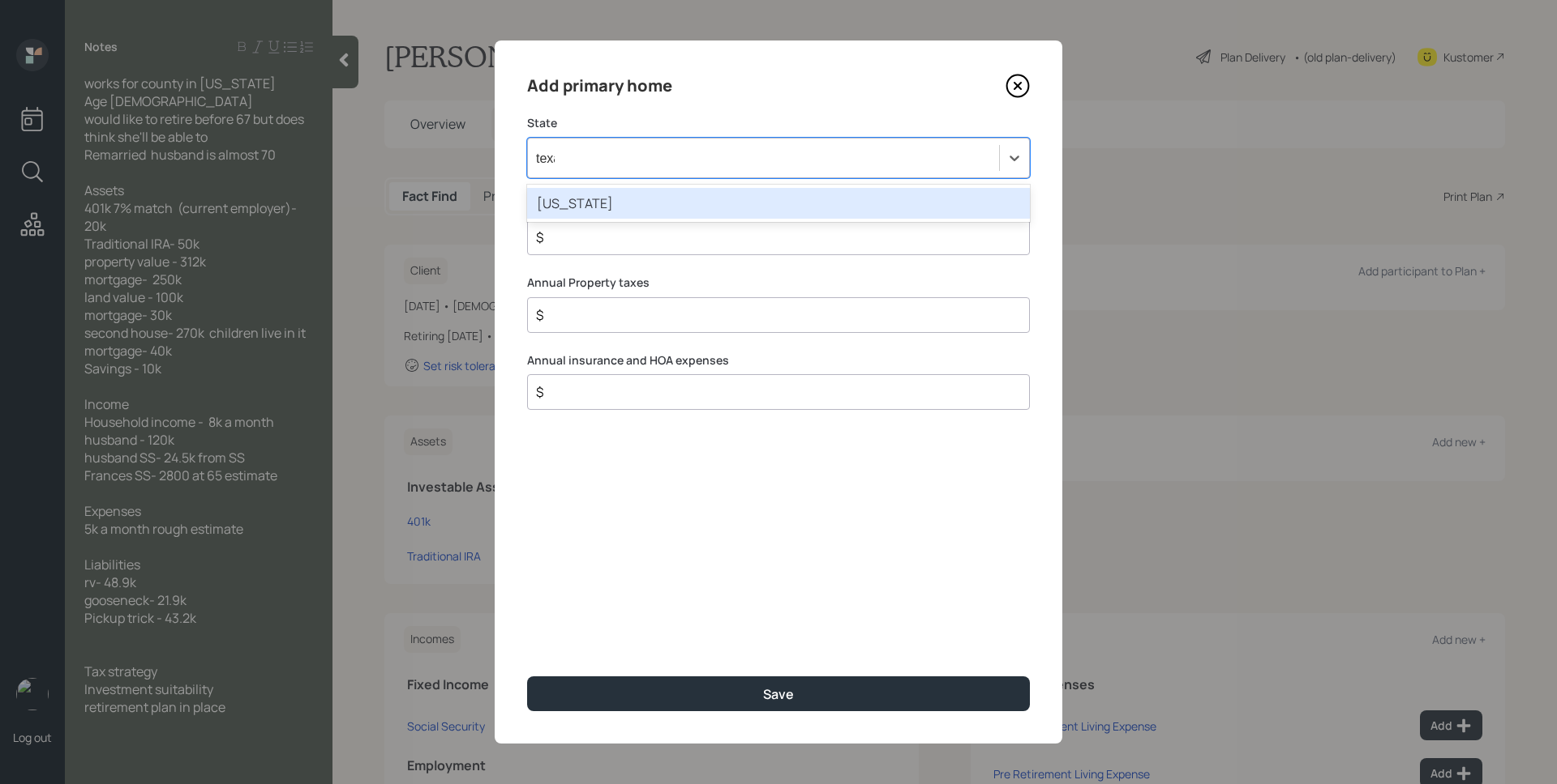
type input "[US_STATE]"
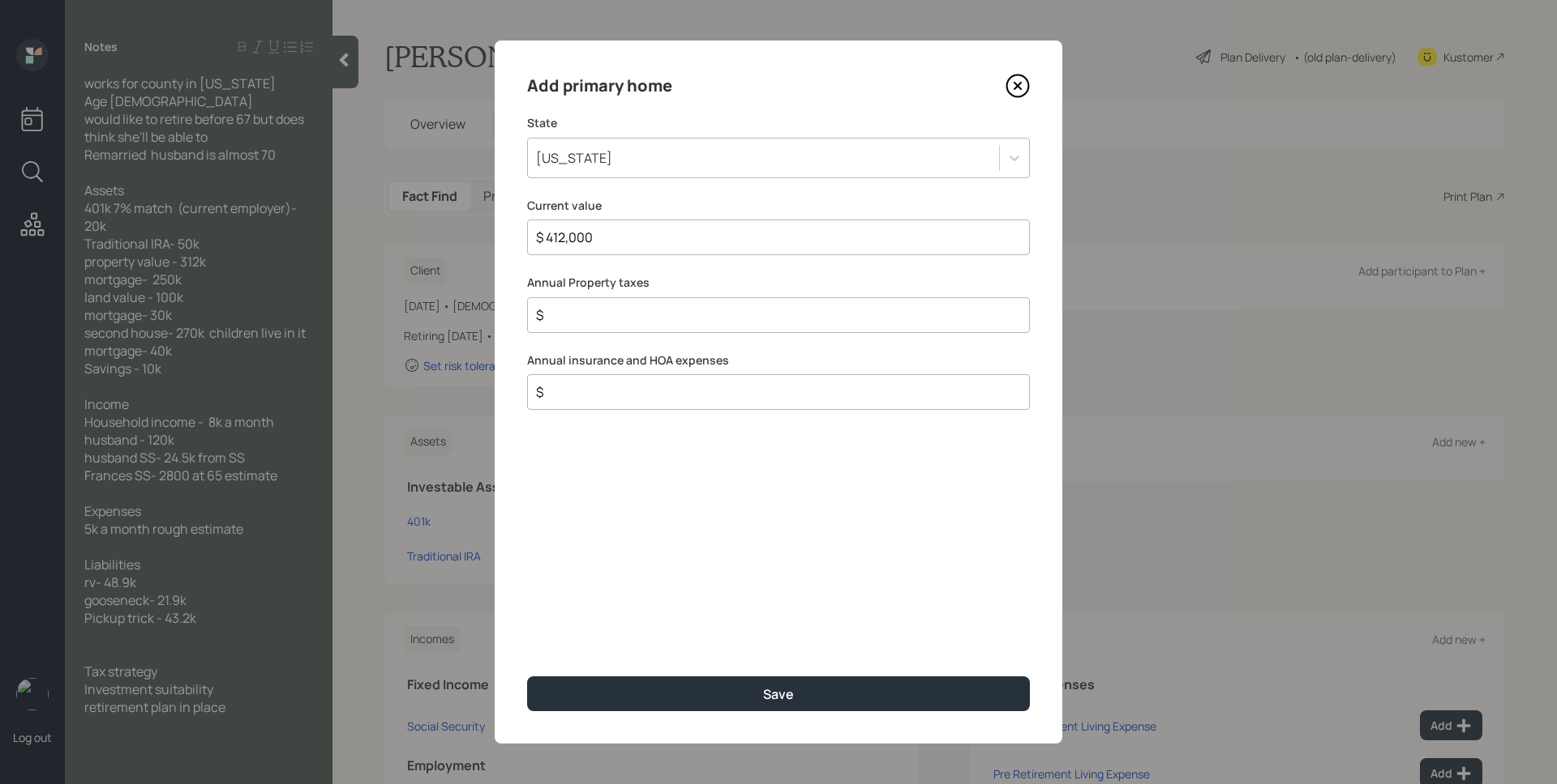
type input "$ 412,000"
type input "$ 0"
click at [527, 677] on button "Save" at bounding box center [778, 694] width 503 height 35
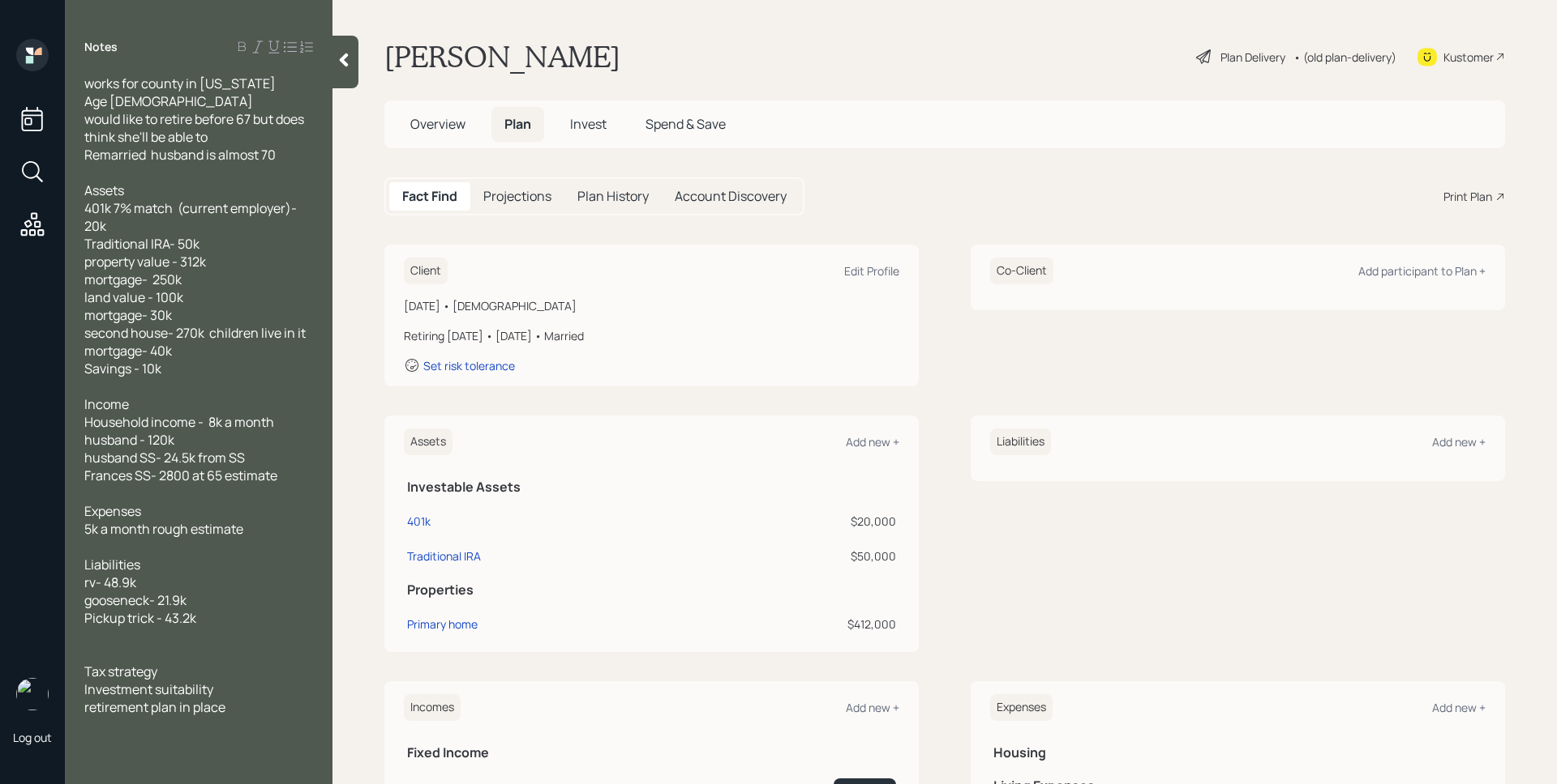
click at [872, 454] on div "Assets Add new +" at bounding box center [652, 441] width 496 height 26
click at [871, 448] on div "Add new +" at bounding box center [872, 441] width 54 height 16
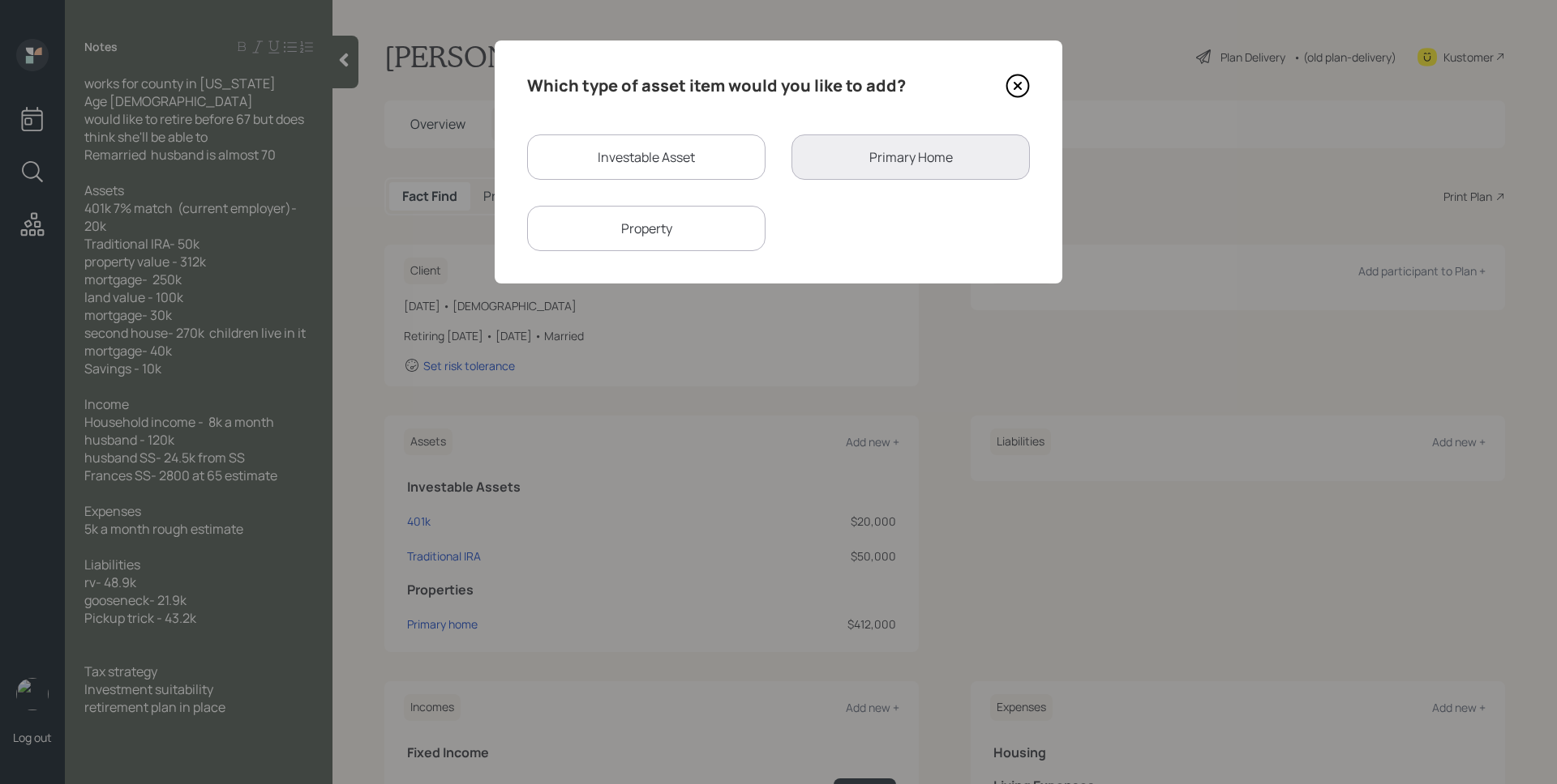
click at [679, 167] on div "Investable Asset" at bounding box center [645, 157] width 239 height 46
select select "taxable"
select select "balanced"
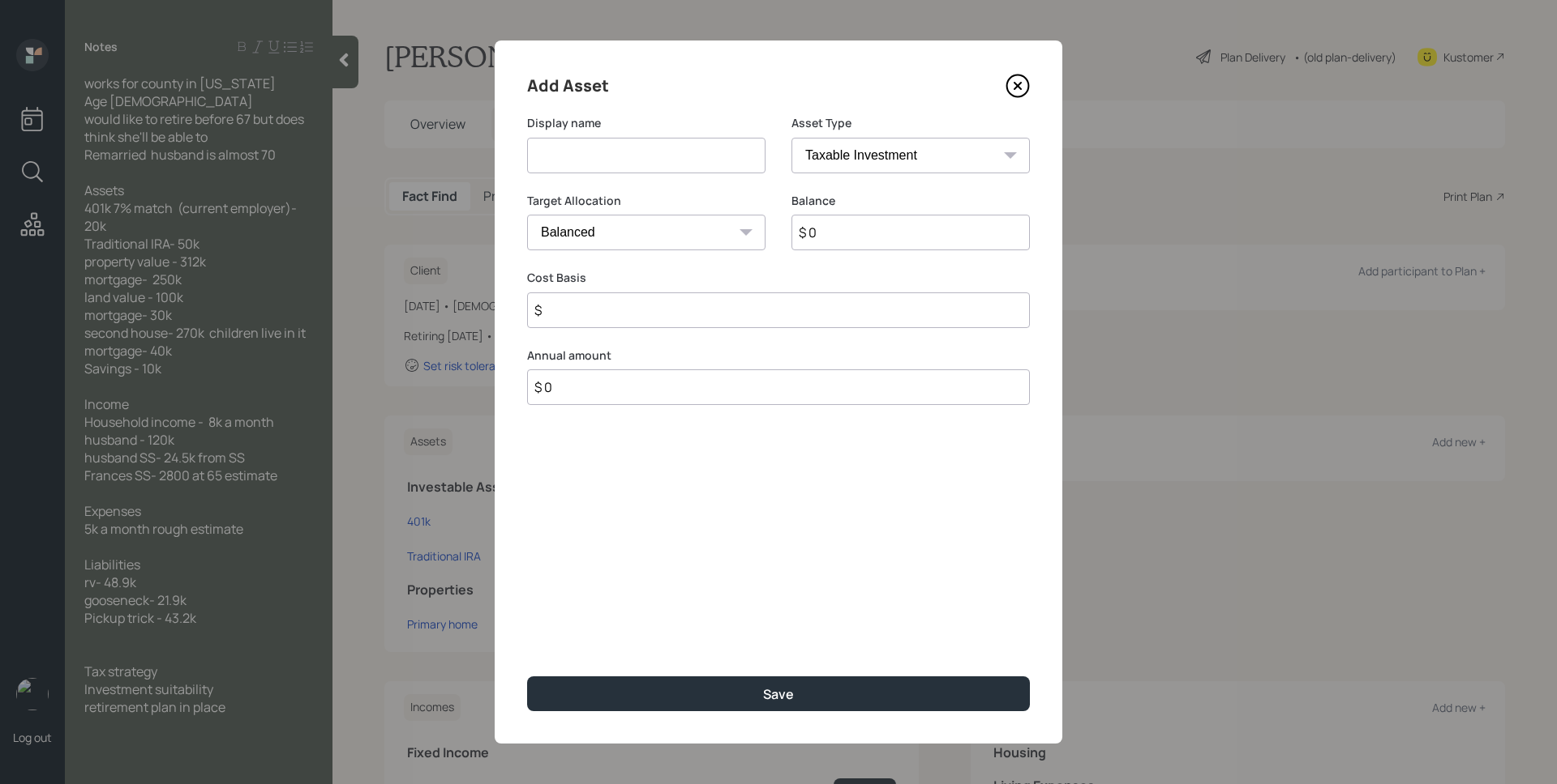
click at [679, 167] on input at bounding box center [645, 155] width 239 height 36
type input "Savings"
select select "emergency_fund"
click at [792, 138] on select "SEP [PERSON_NAME] IRA 401(k) [PERSON_NAME] 401(k) 403(b) [PERSON_NAME] 403(b) 4…" at bounding box center [911, 155] width 239 height 36
type input "$ 10,000"
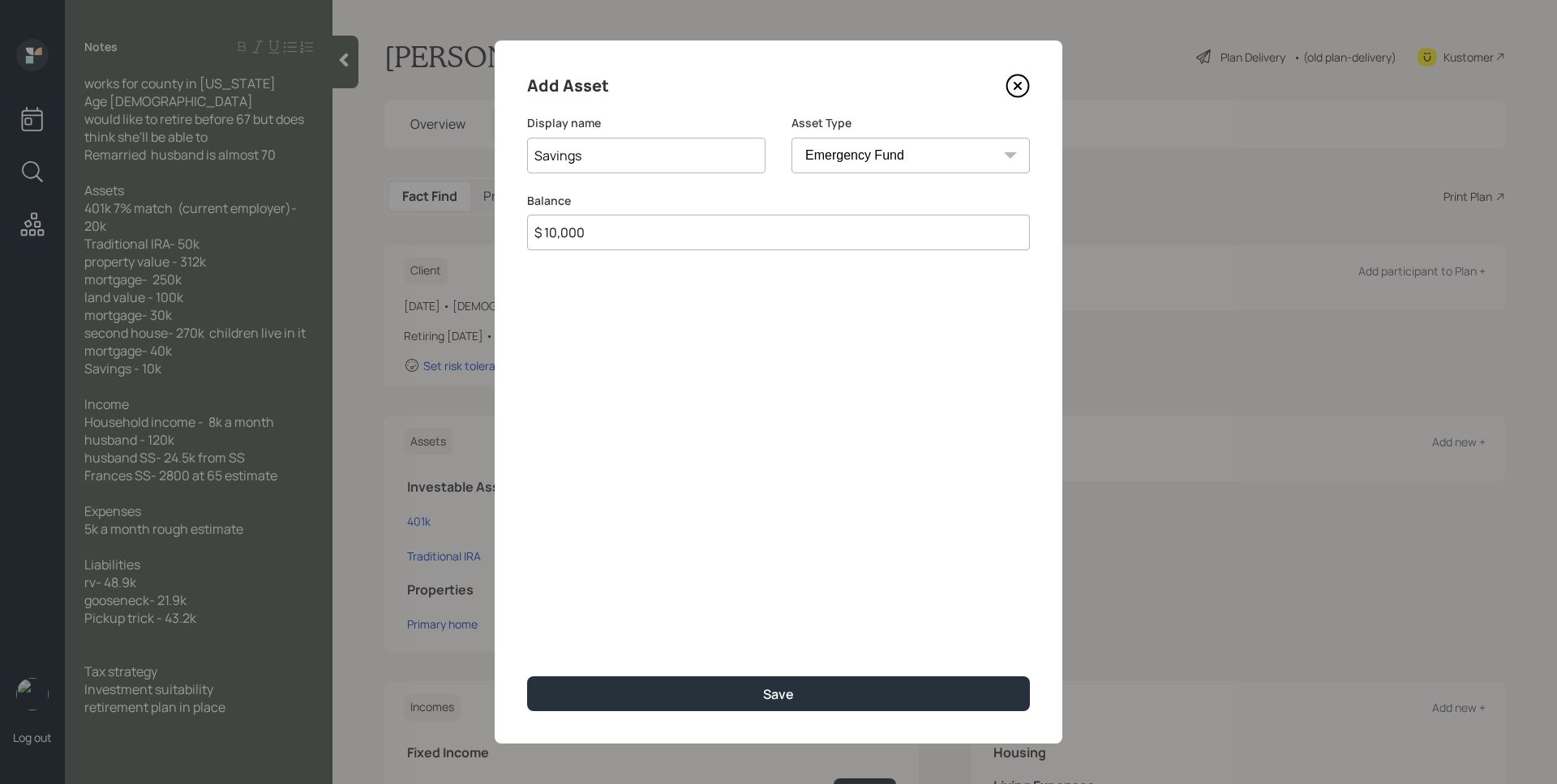
click at [527, 677] on button "Save" at bounding box center [778, 694] width 503 height 35
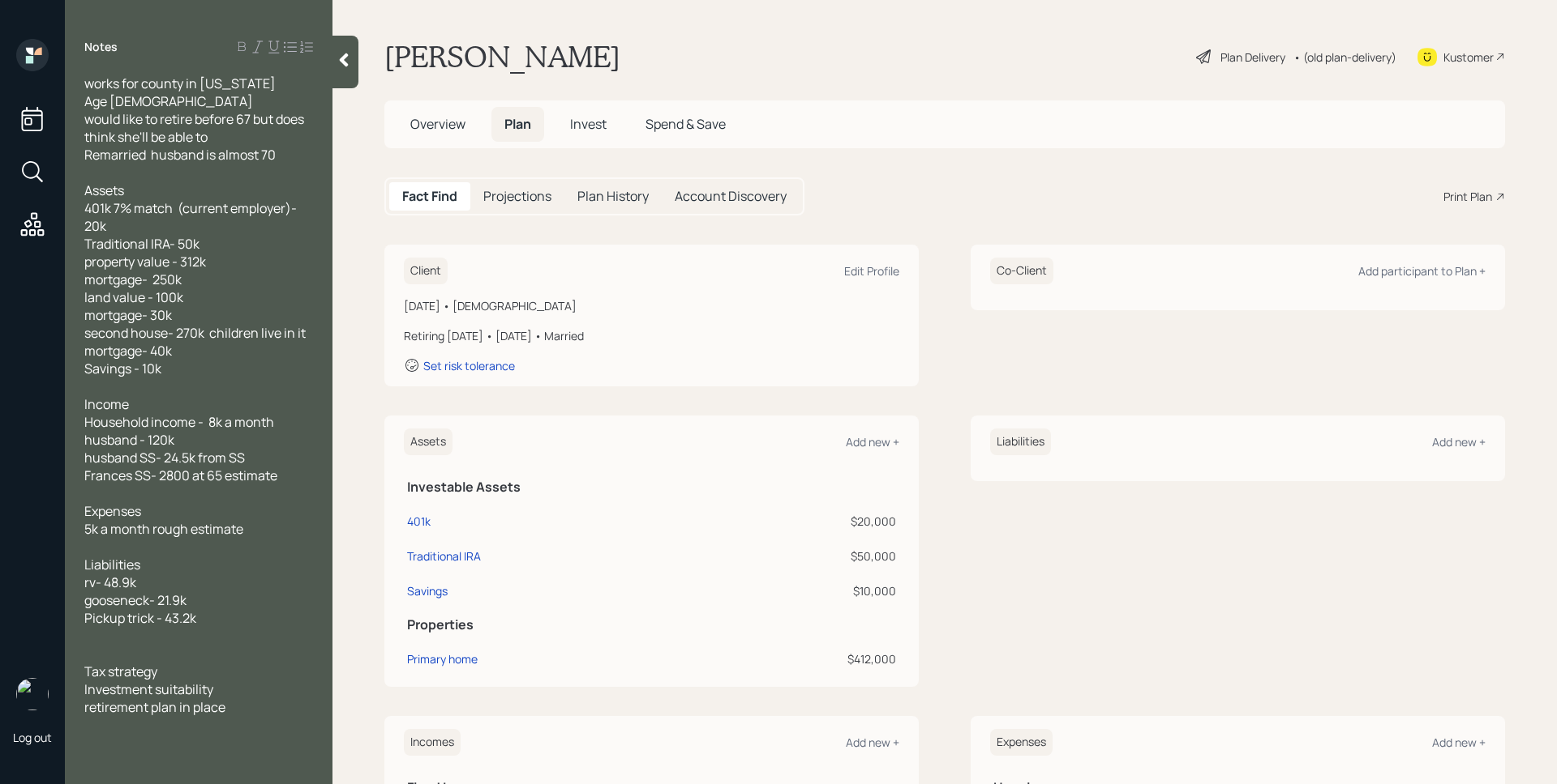
click at [856, 261] on div "Client Edit Profile" at bounding box center [652, 270] width 496 height 26
click at [856, 265] on div "Edit Profile" at bounding box center [871, 270] width 55 height 16
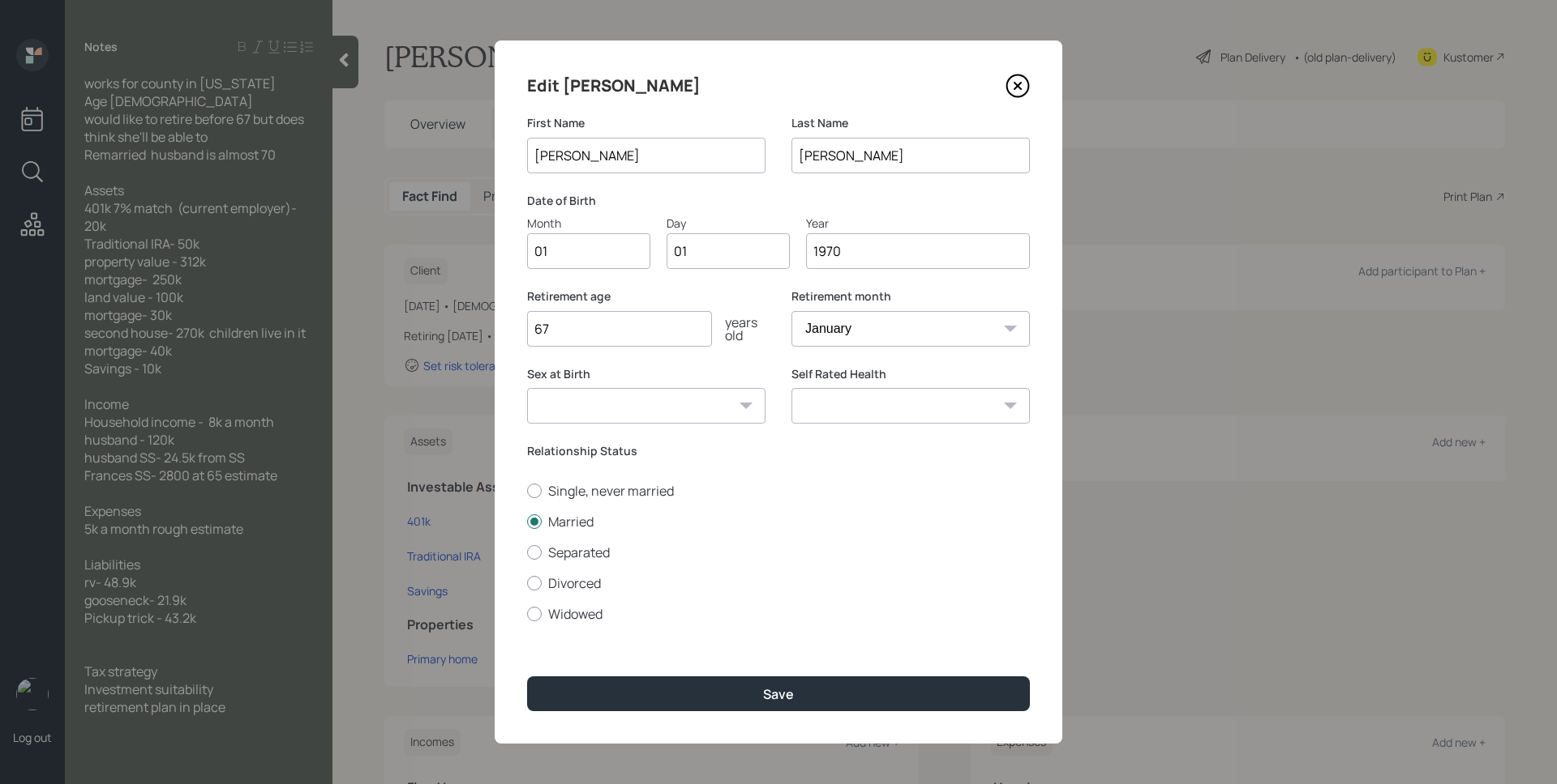
click at [593, 334] on input "67" at bounding box center [619, 329] width 185 height 36
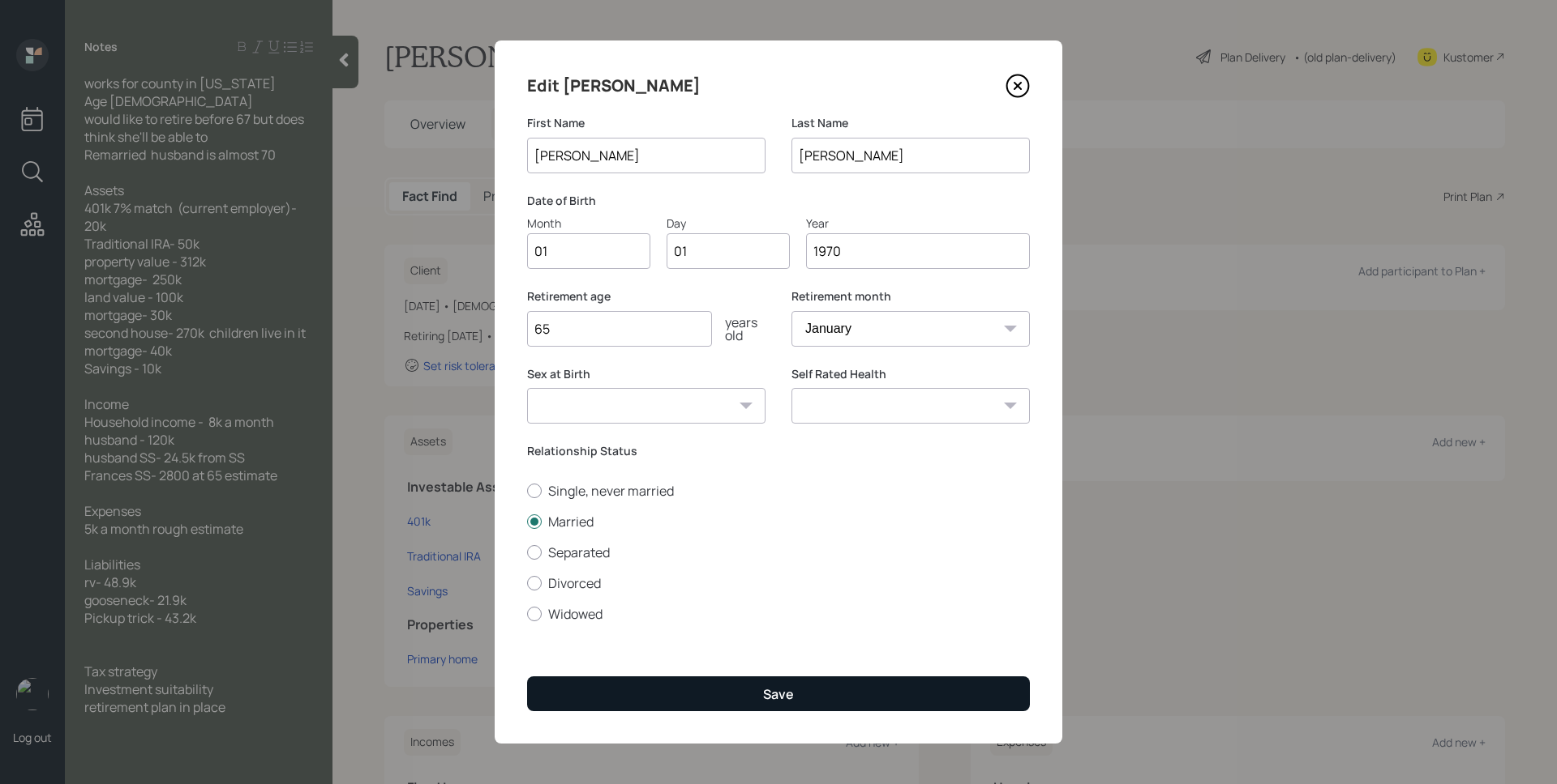
type input "65"
click at [749, 700] on button "Save" at bounding box center [778, 694] width 503 height 35
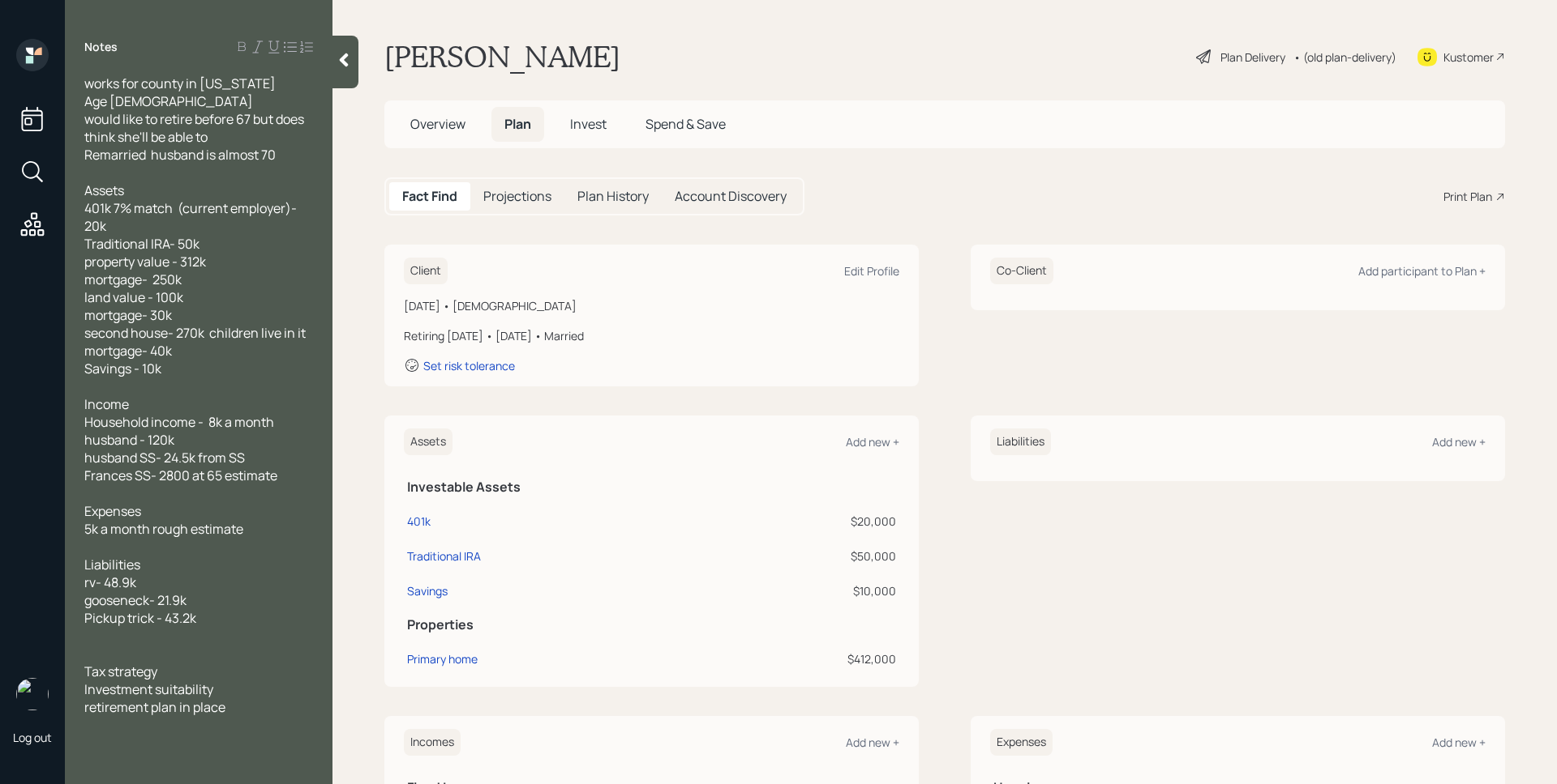
drag, startPoint x: 92, startPoint y: 601, endPoint x: 136, endPoint y: 600, distance: 44.0
click at [136, 600] on div "works for county in [US_STATE] Age [DEMOGRAPHIC_DATA] would like to retire befo…" at bounding box center [198, 396] width 268 height 641
drag, startPoint x: 150, startPoint y: 599, endPoint x: 77, endPoint y: 604, distance: 73.2
click at [77, 604] on div "works for county in [US_STATE] Age [DEMOGRAPHIC_DATA] would like to retire befo…" at bounding box center [198, 396] width 268 height 641
copy span "gooseneck"
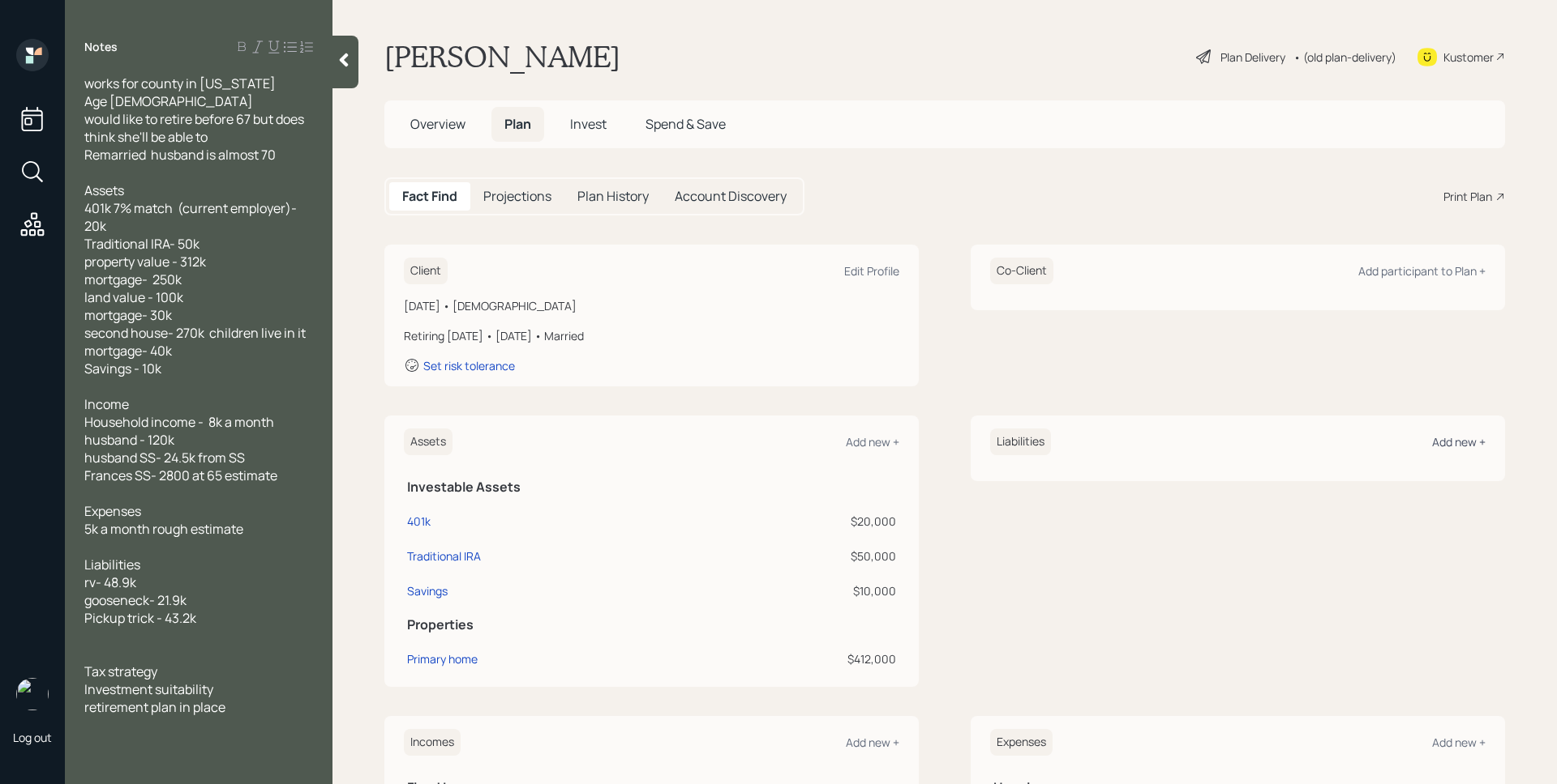
click at [1466, 441] on div "Add new +" at bounding box center [1458, 441] width 54 height 16
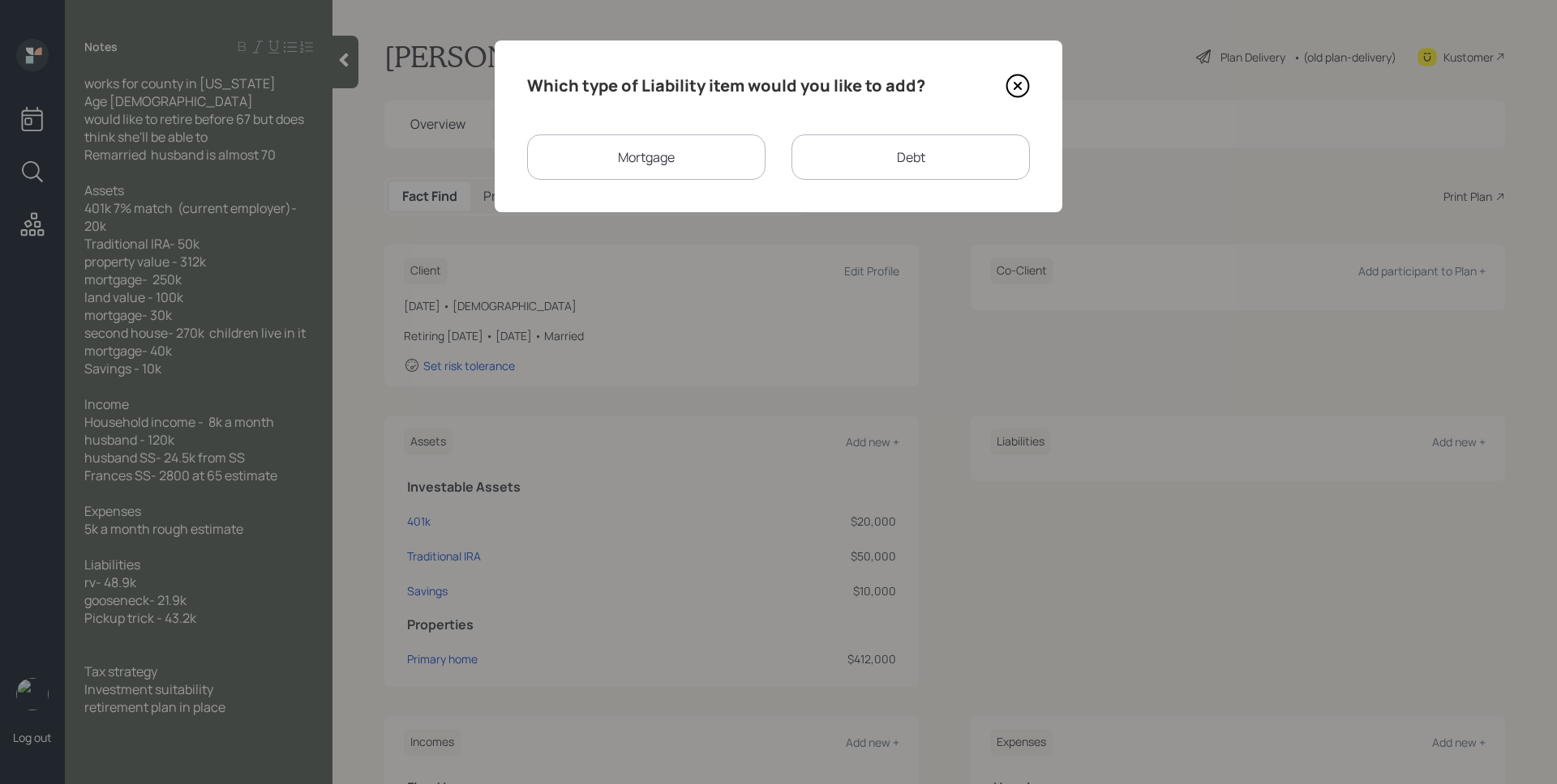
click at [708, 158] on div "Mortgage" at bounding box center [645, 157] width 239 height 46
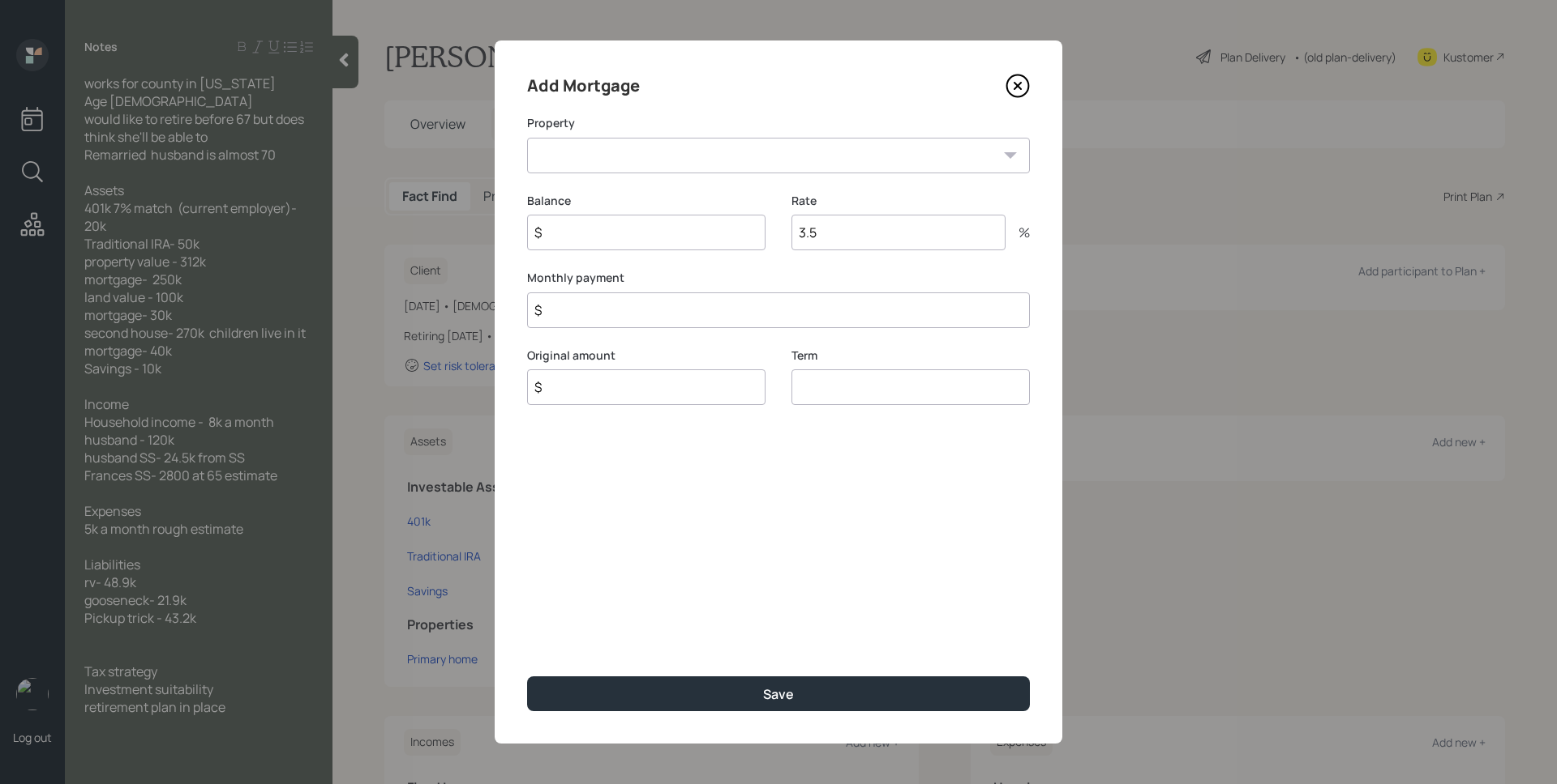
click at [674, 175] on div "Add Mortgage Property TX Primary home Balance $ Rate 3.5 % Monthly payment $ Or…" at bounding box center [778, 392] width 568 height 704
click at [672, 163] on select "TX Primary home" at bounding box center [778, 155] width 503 height 36
select select "6cc9ed5e-9e8b-40e2-9bd7-b8adb8150b0e"
click at [527, 138] on select "TX Primary home" at bounding box center [778, 155] width 503 height 36
click at [656, 226] on input "$" at bounding box center [645, 232] width 239 height 36
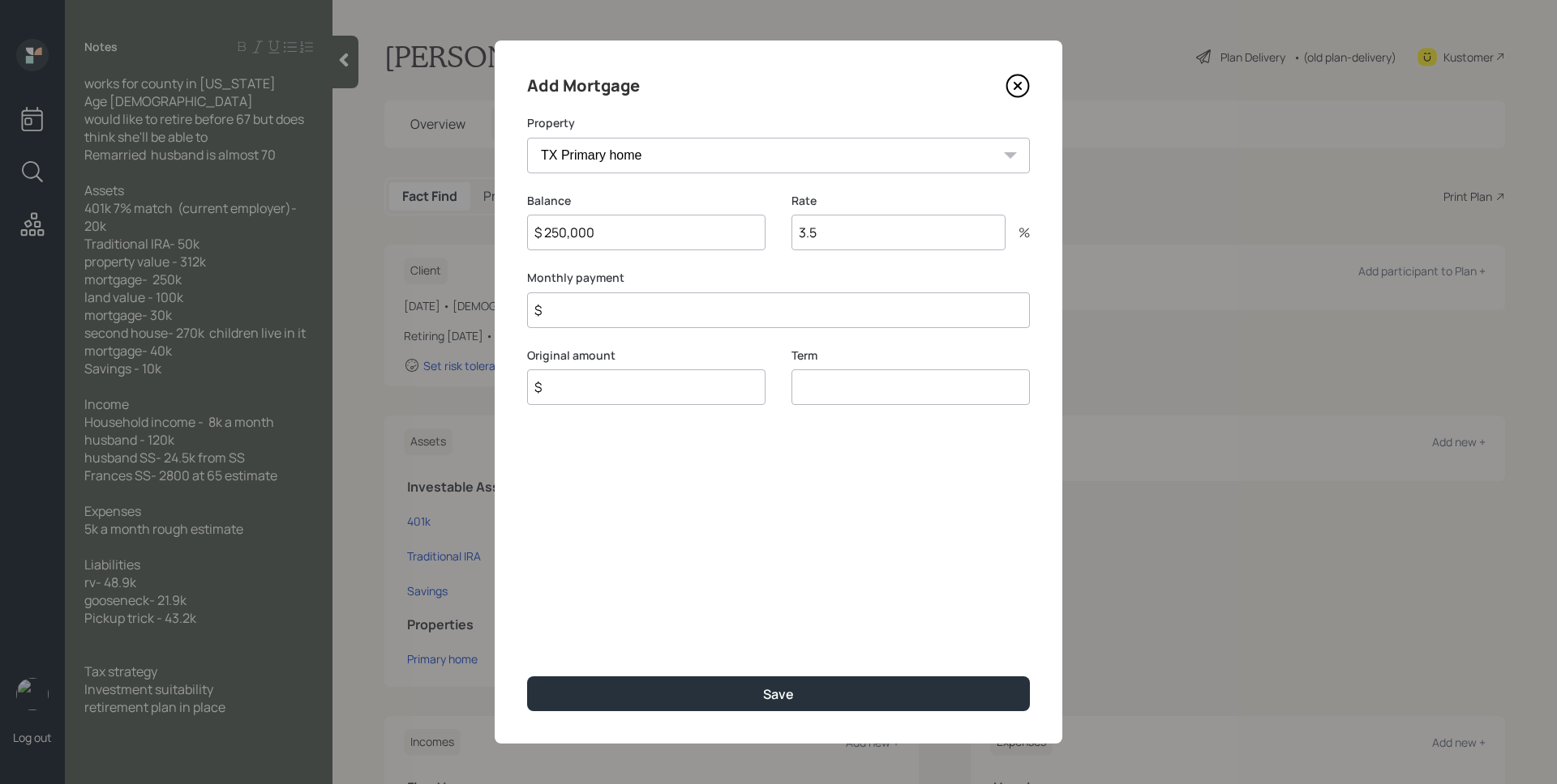
type input "$ 250,000"
type input "$ 0"
type input "$ 250,000"
type input "30"
click at [527, 677] on button "Save" at bounding box center [778, 694] width 503 height 35
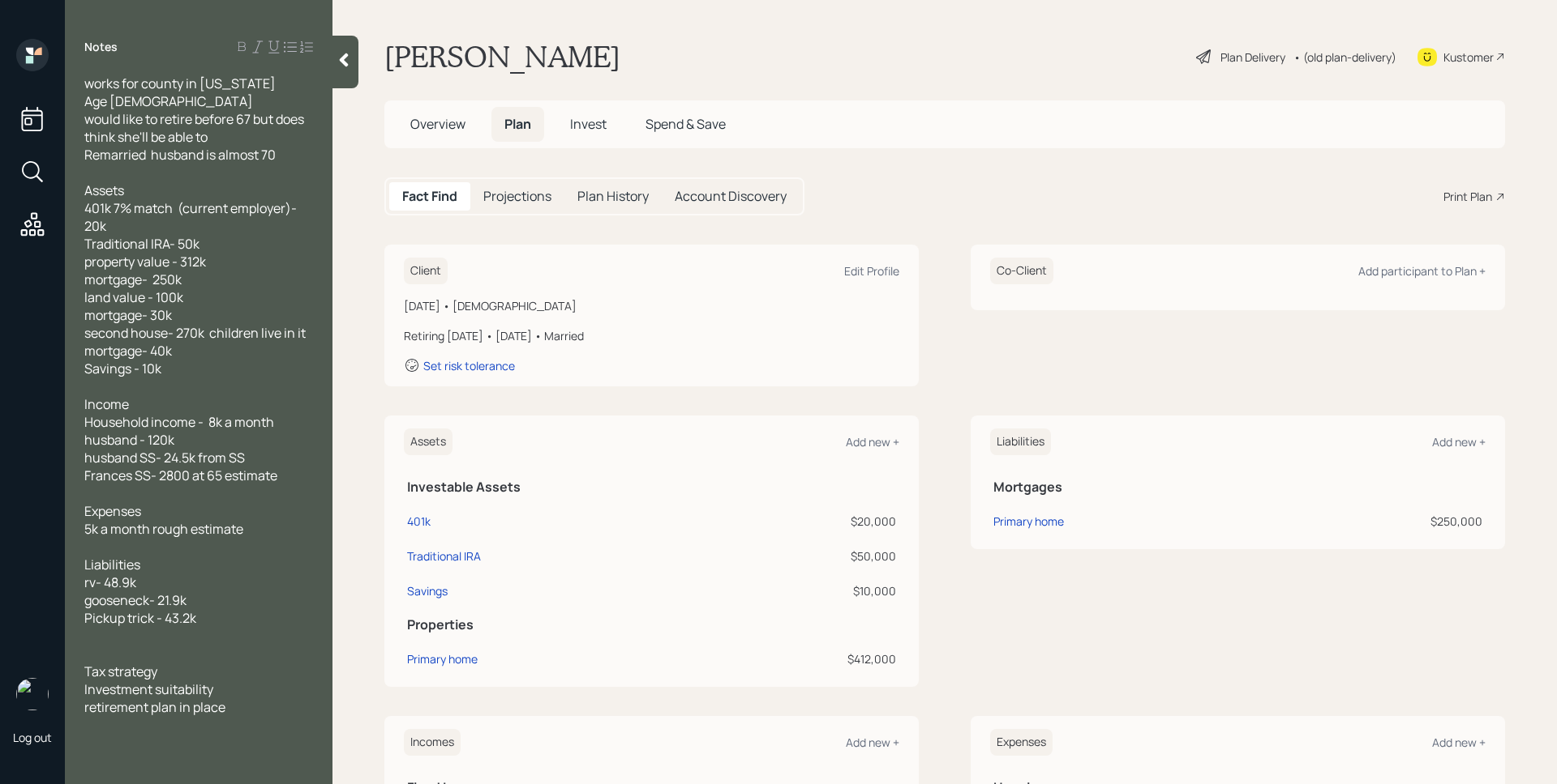
click at [856, 429] on div "Assets Add new +" at bounding box center [652, 441] width 496 height 26
click at [859, 440] on div "Add new +" at bounding box center [872, 441] width 54 height 16
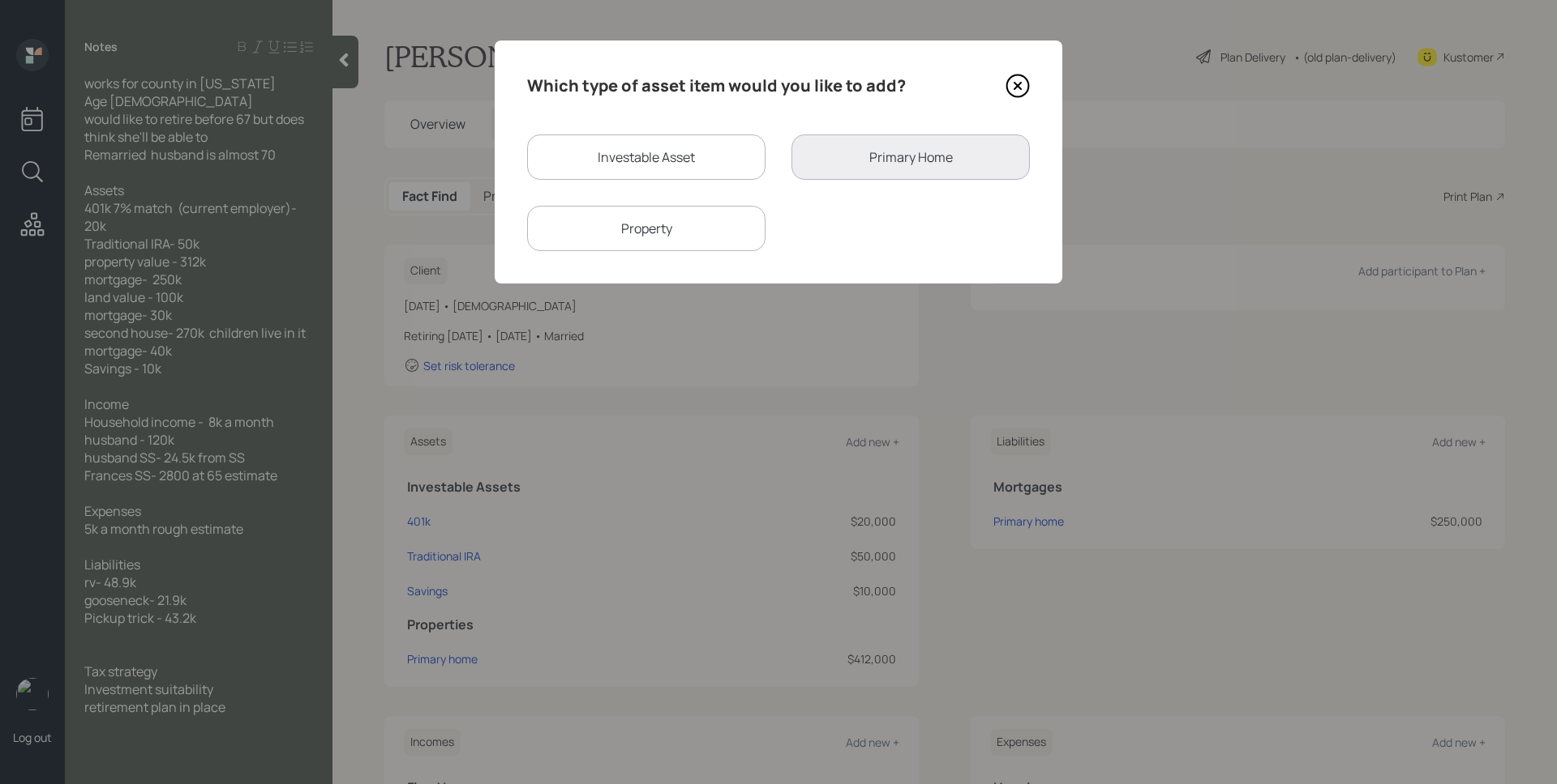
click at [727, 221] on div "Property" at bounding box center [645, 228] width 239 height 46
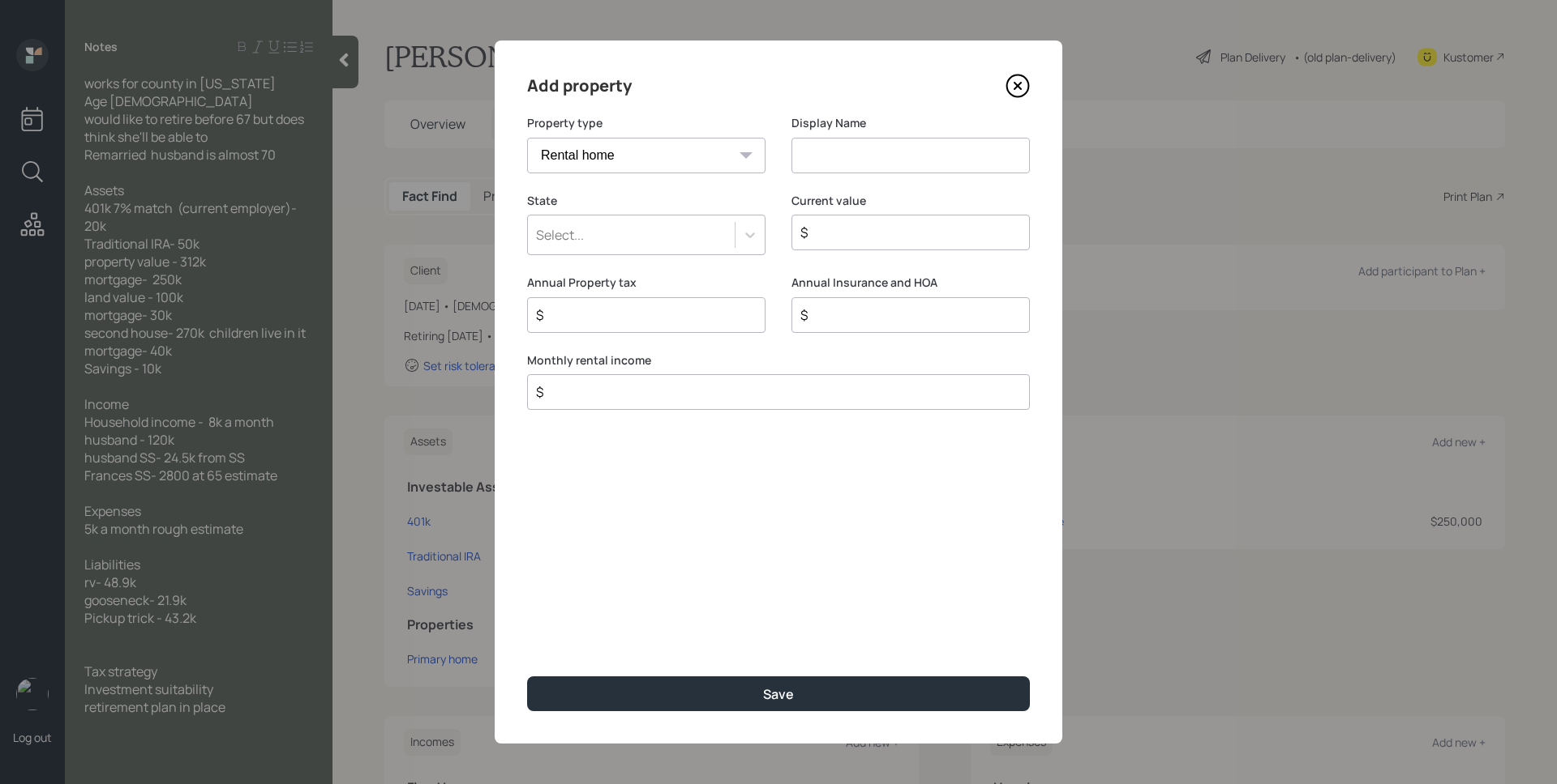
click at [692, 152] on select "Vacation home Rental home" at bounding box center [645, 155] width 239 height 36
select select "vacation_property"
click at [527, 138] on select "Vacation home Rental home" at bounding box center [645, 155] width 239 height 36
click at [844, 154] on input at bounding box center [911, 155] width 239 height 36
type input "Second House"
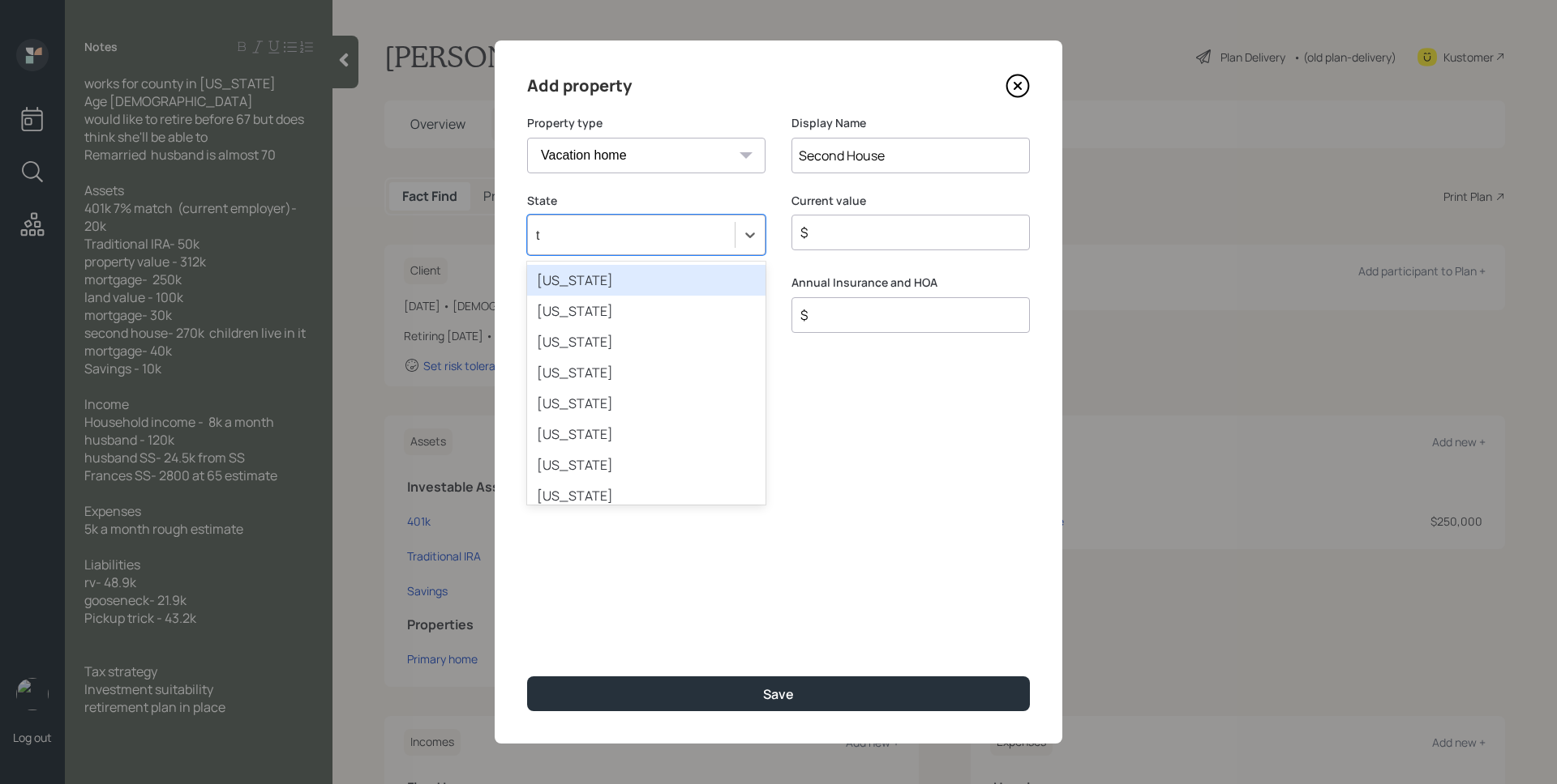
type input "te"
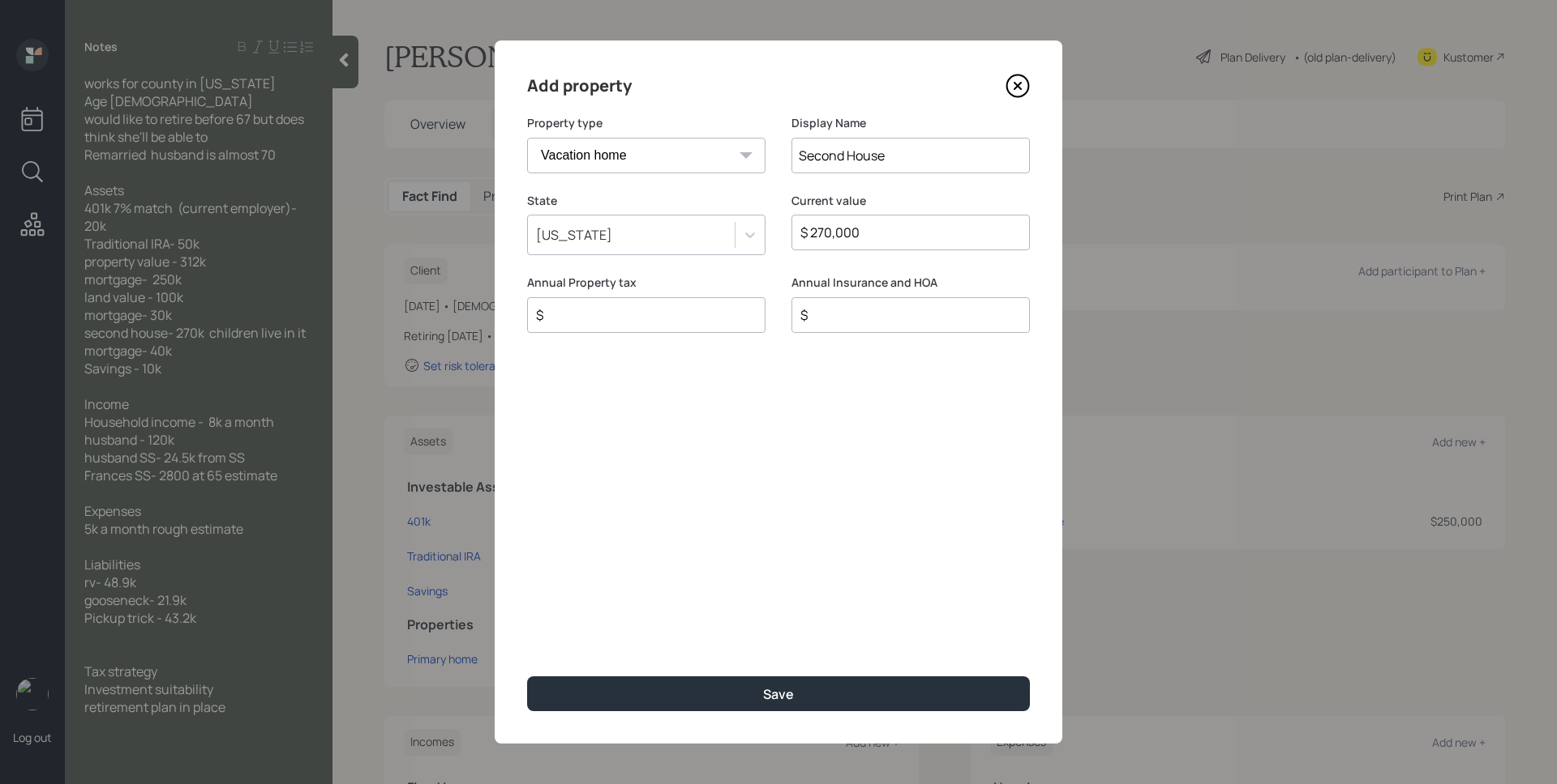
type input "$ 270,000"
type input "$ 0"
click at [527, 677] on button "Save" at bounding box center [778, 694] width 503 height 35
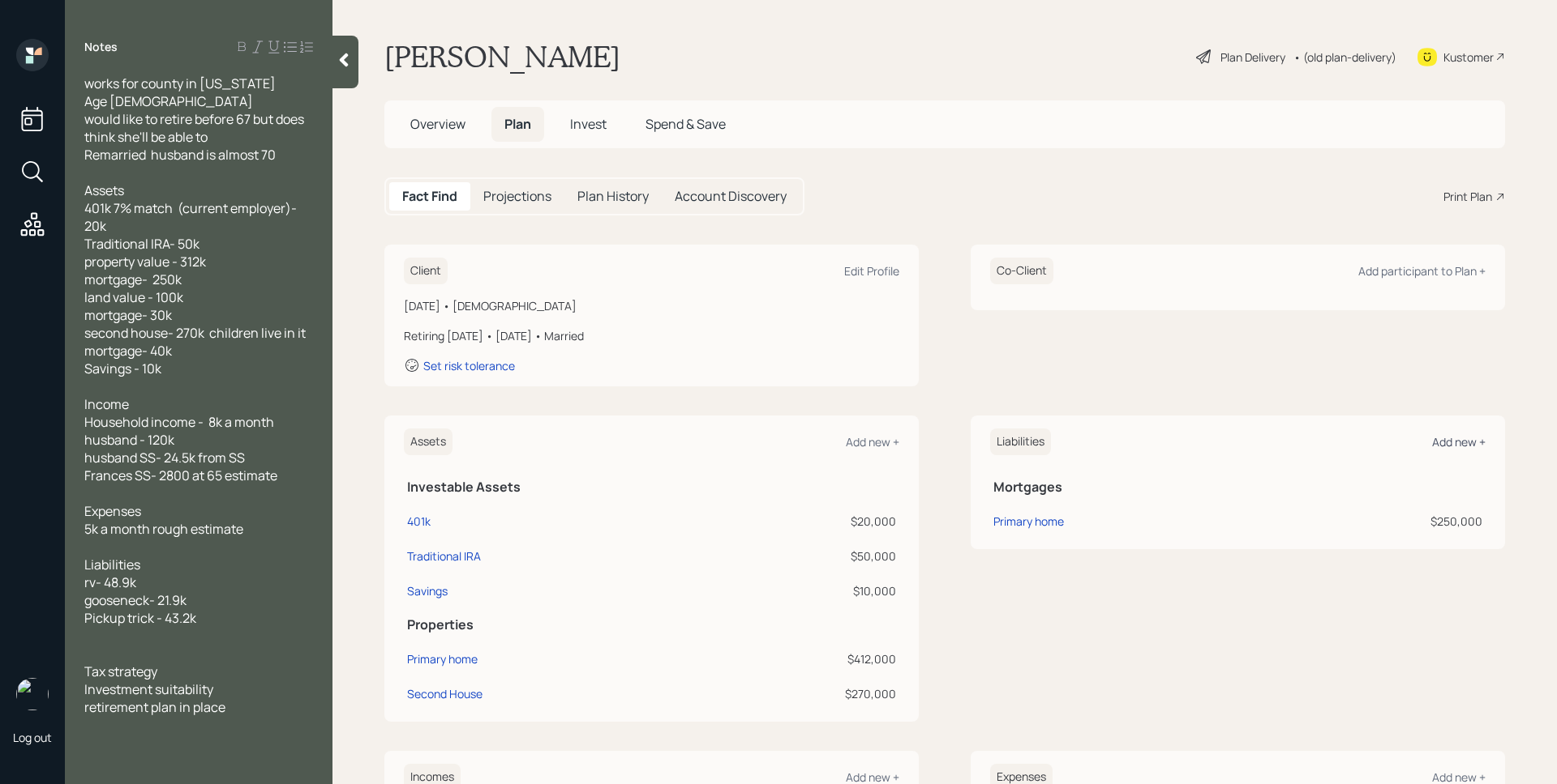
click at [1444, 440] on div "Add new +" at bounding box center [1458, 441] width 54 height 16
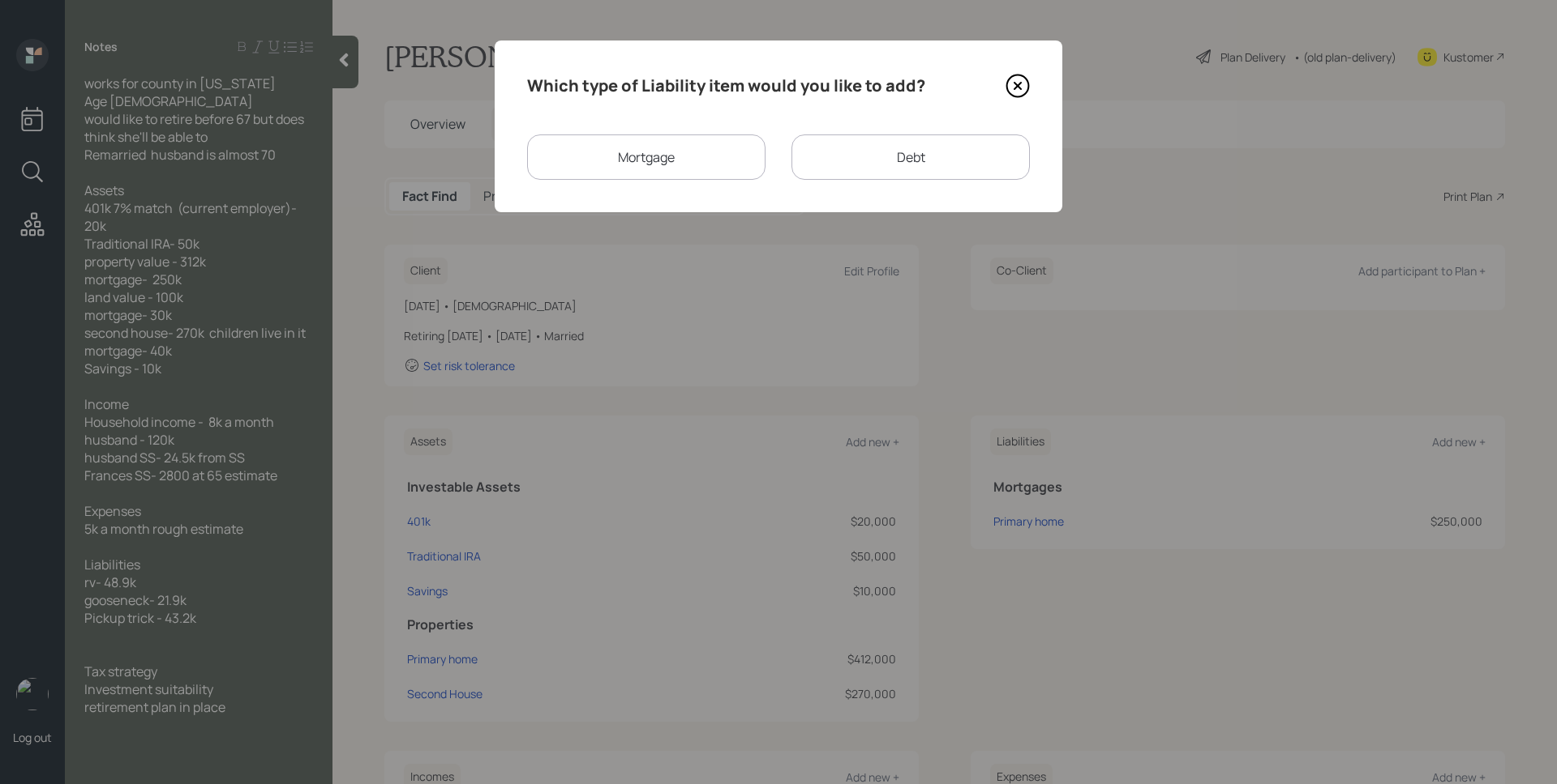
click at [709, 137] on div "Mortgage" at bounding box center [645, 157] width 239 height 46
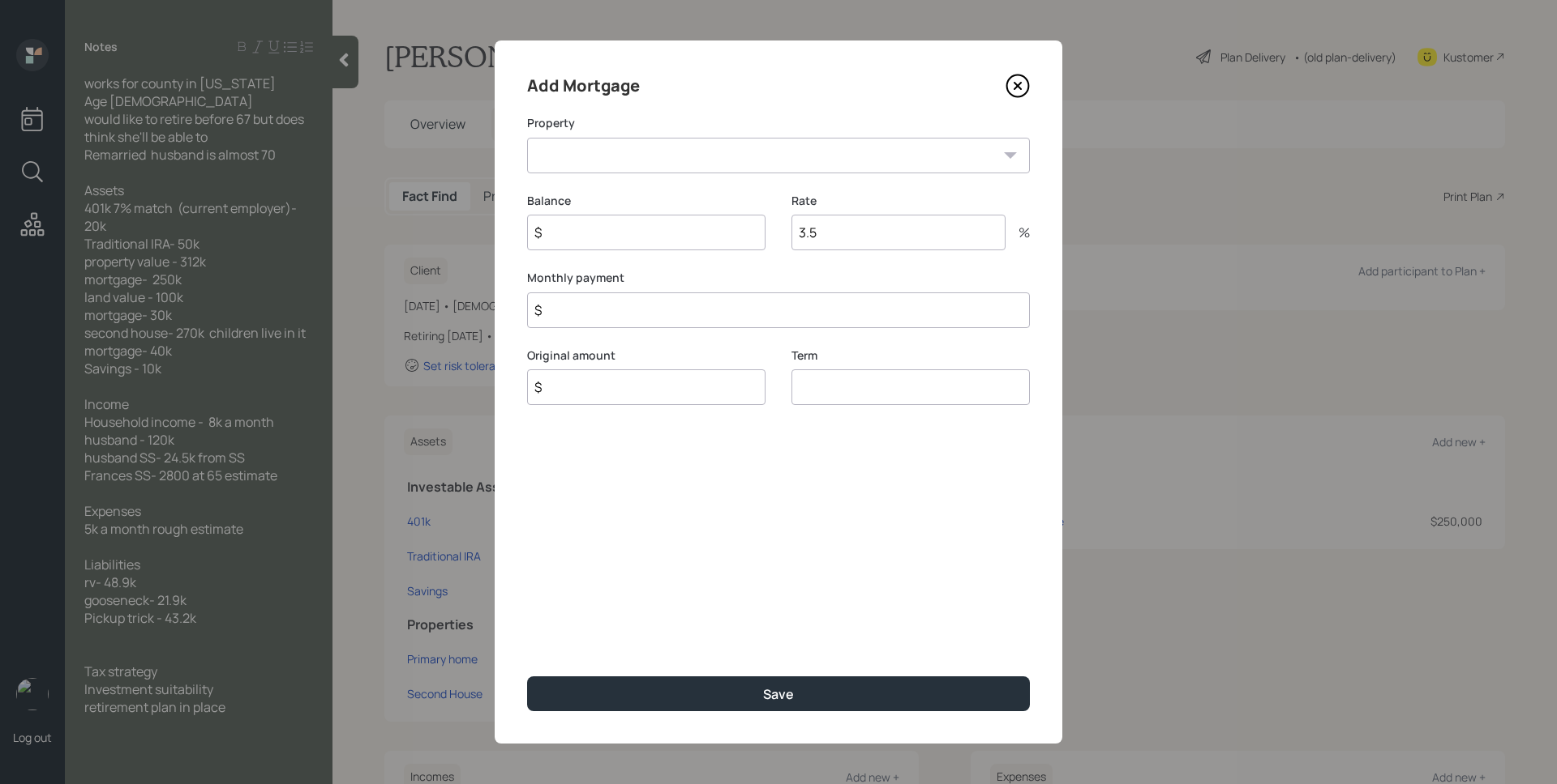
click at [699, 147] on select "Second House" at bounding box center [778, 155] width 503 height 36
select select "5e186797-eedc-4955-9022-91b87f2cb9bd"
click at [527, 138] on select "Second House" at bounding box center [778, 155] width 503 height 36
click at [674, 228] on input "$" at bounding box center [645, 232] width 239 height 36
type input "$ 40,000"
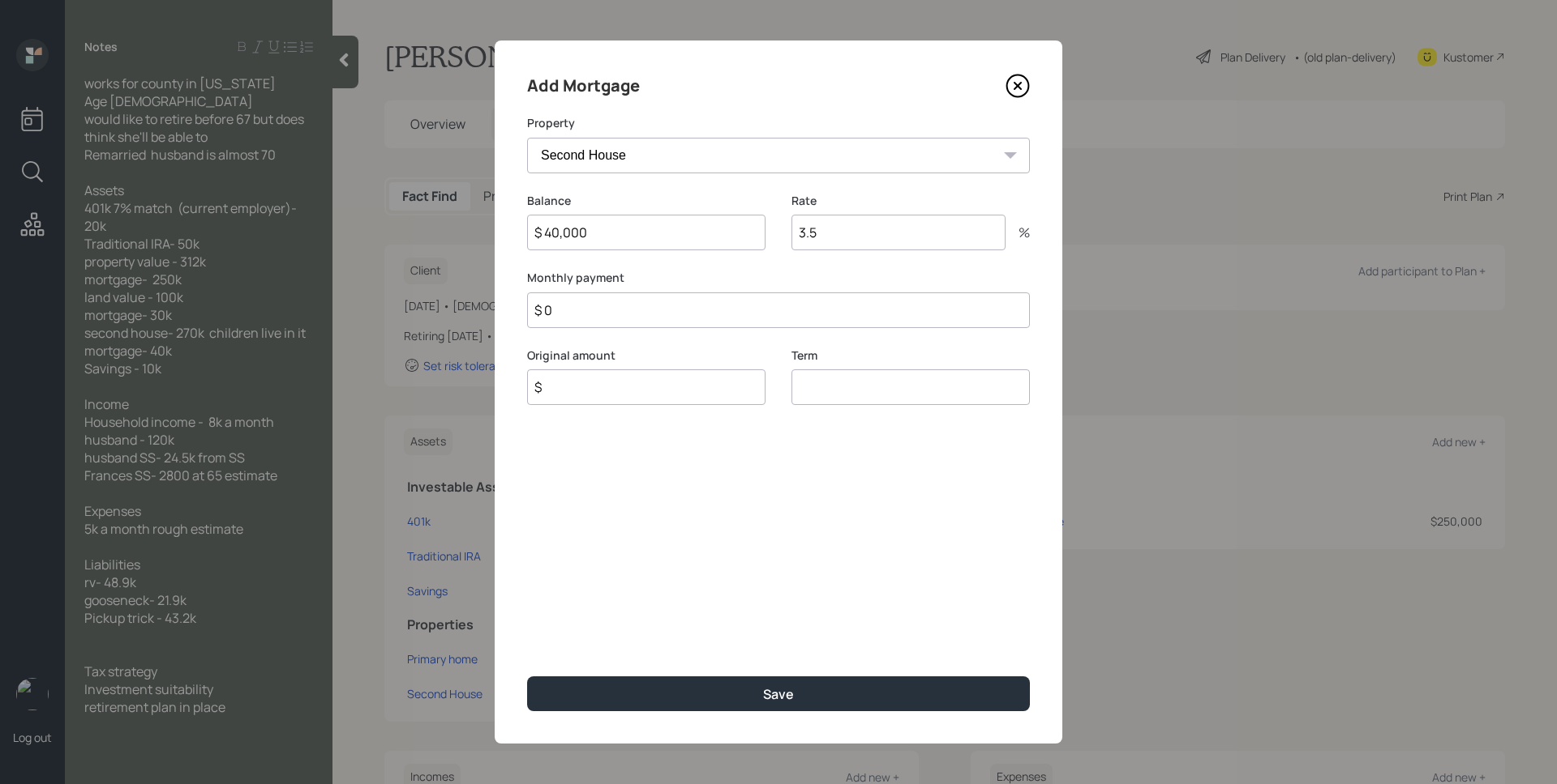
type input "$ 0"
type input "$ 40,000"
type input "30"
click at [527, 677] on button "Save" at bounding box center [778, 694] width 503 height 35
